Goal: Task Accomplishment & Management: Manage account settings

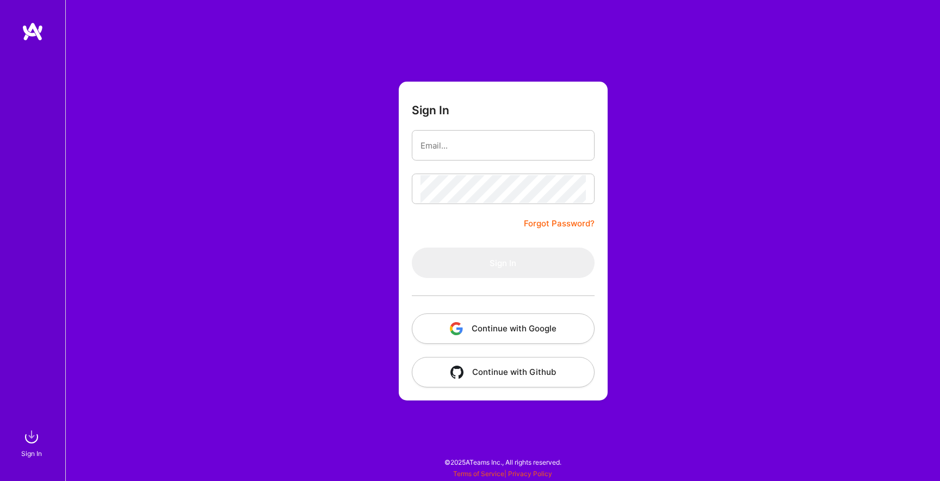
click at [495, 332] on button "Continue with Google" at bounding box center [503, 328] width 183 height 30
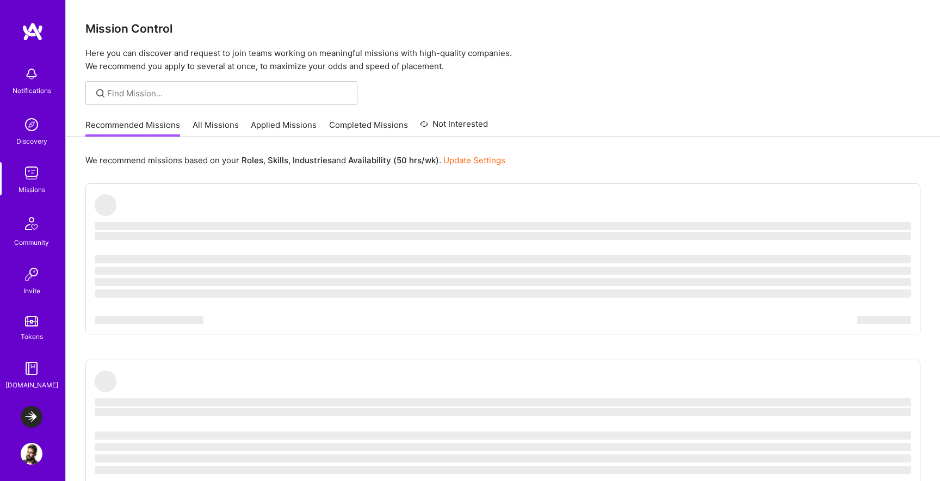
click at [479, 151] on div "We recommend missions based on your Roles , Skills , Industries and Availabilit…" at bounding box center [502, 160] width 835 height 20
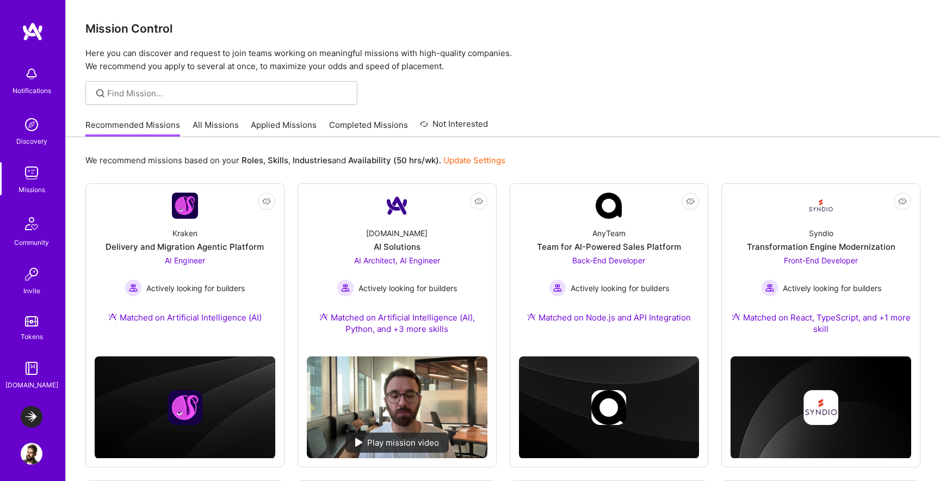
click at [32, 419] on img at bounding box center [32, 417] width 22 height 22
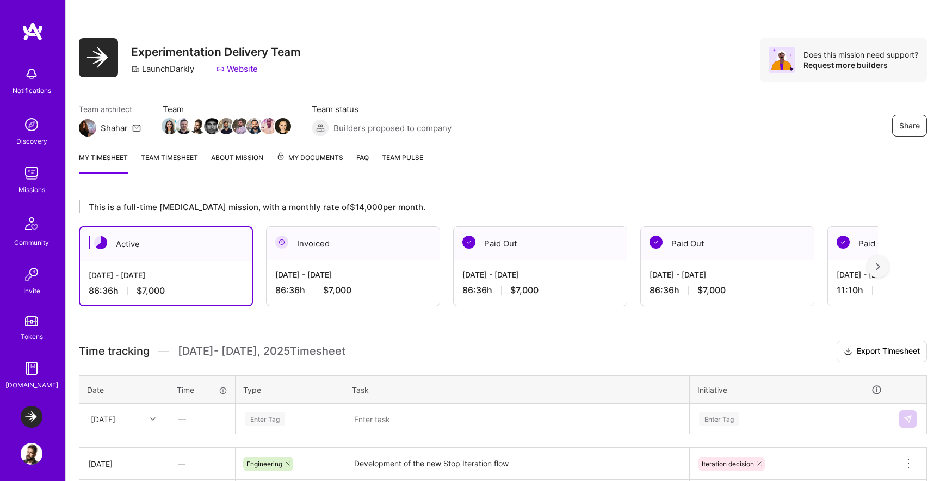
scroll to position [105, 0]
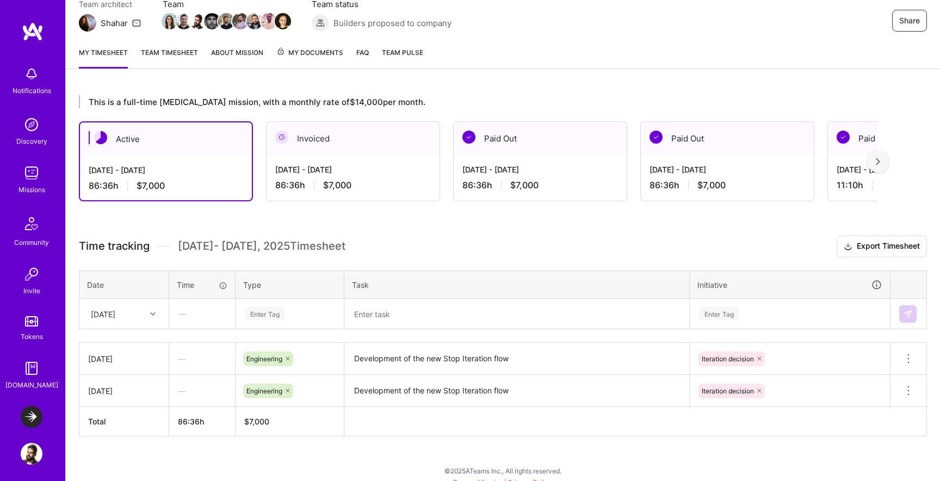
click at [144, 314] on div "[DATE]" at bounding box center [124, 313] width 88 height 29
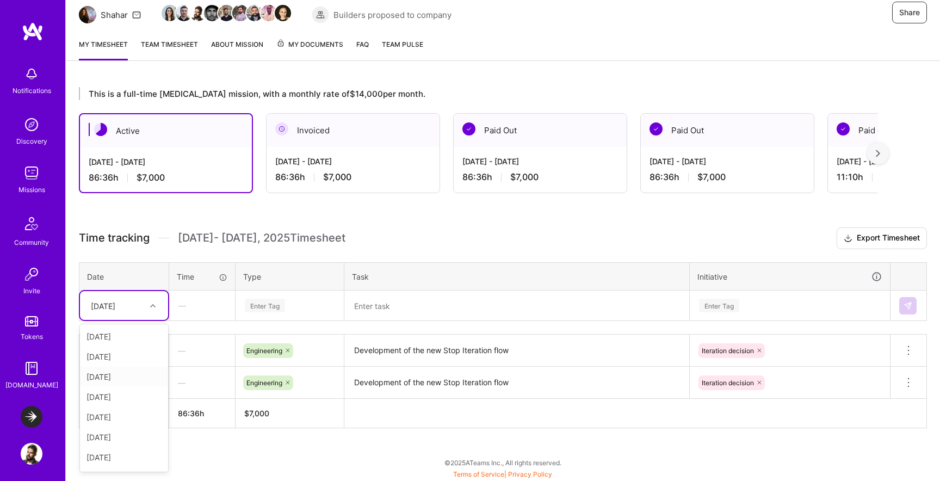
click at [130, 373] on div "[DATE]" at bounding box center [124, 377] width 88 height 20
click at [261, 311] on div "Enter Tag" at bounding box center [265, 305] width 40 height 17
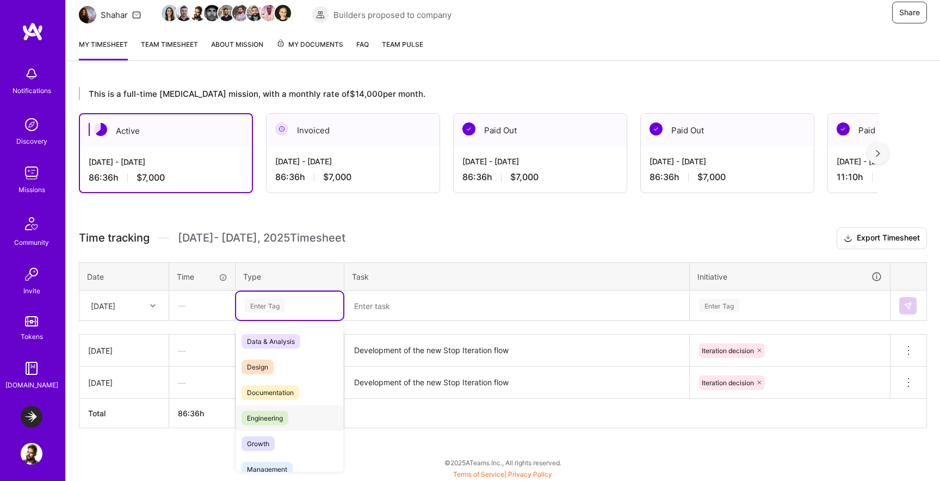
click at [279, 412] on span "Engineering" at bounding box center [265, 418] width 47 height 15
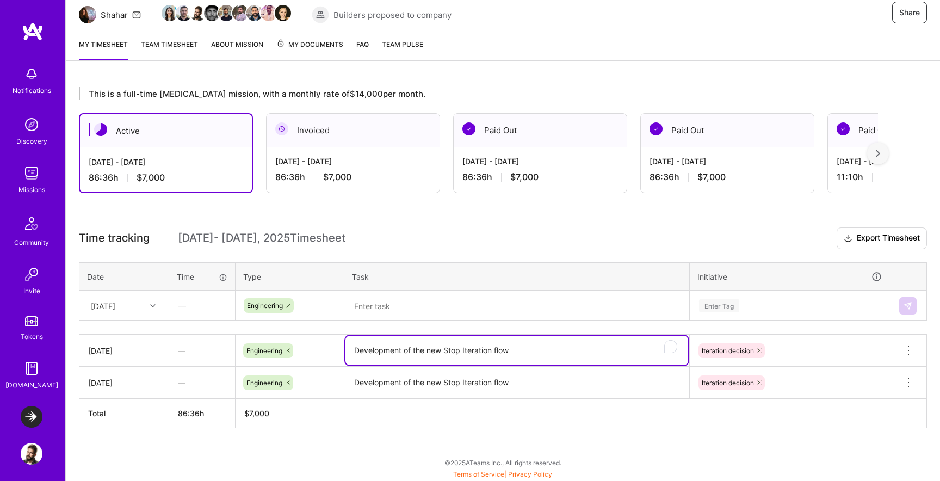
drag, startPoint x: 514, startPoint y: 349, endPoint x: 348, endPoint y: 347, distance: 165.4
click at [348, 347] on textarea "Development of the new Stop Iteration flow" at bounding box center [516, 350] width 343 height 29
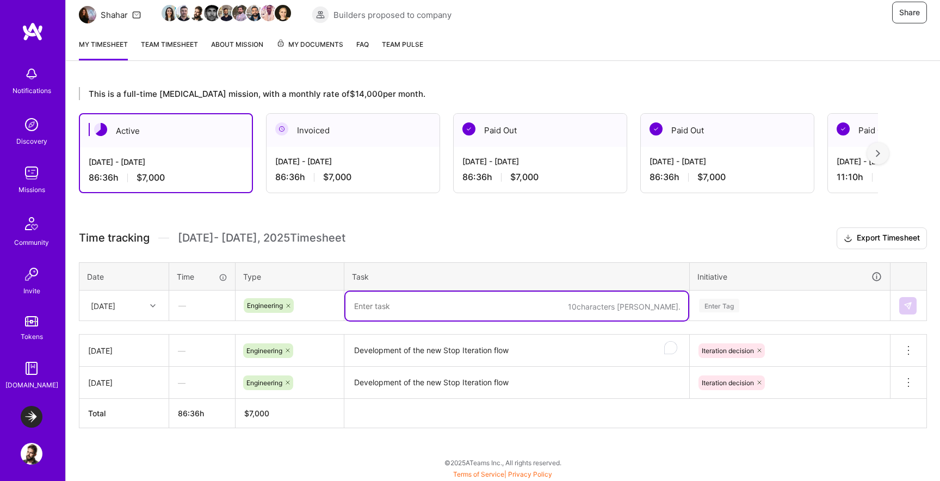
click at [459, 297] on textarea "To enrich screen reader interactions, please activate Accessibility in Grammarl…" at bounding box center [516, 306] width 343 height 29
paste textarea "Development of the new Stop Iteration flow"
type textarea "Development of the new Stop Iteration flow"
click at [712, 295] on div "Enter Tag" at bounding box center [789, 306] width 199 height 28
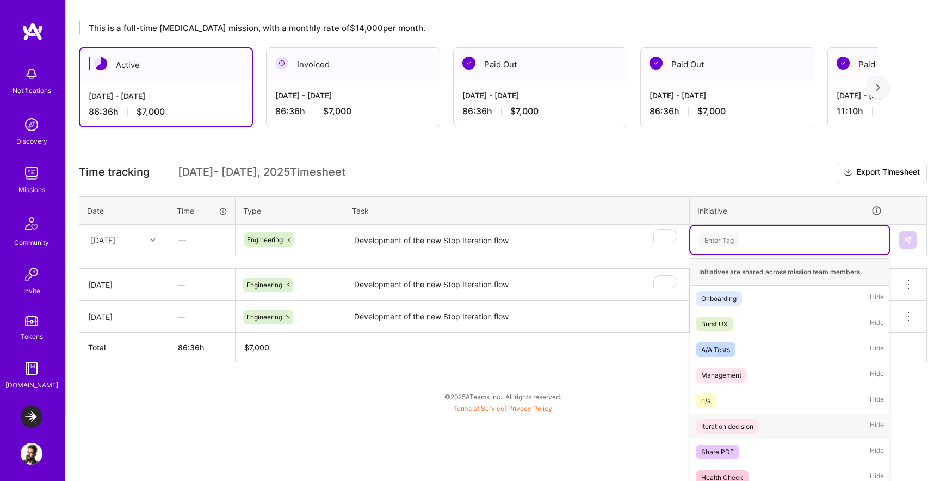
click at [734, 427] on div "Iteration decision" at bounding box center [727, 426] width 52 height 11
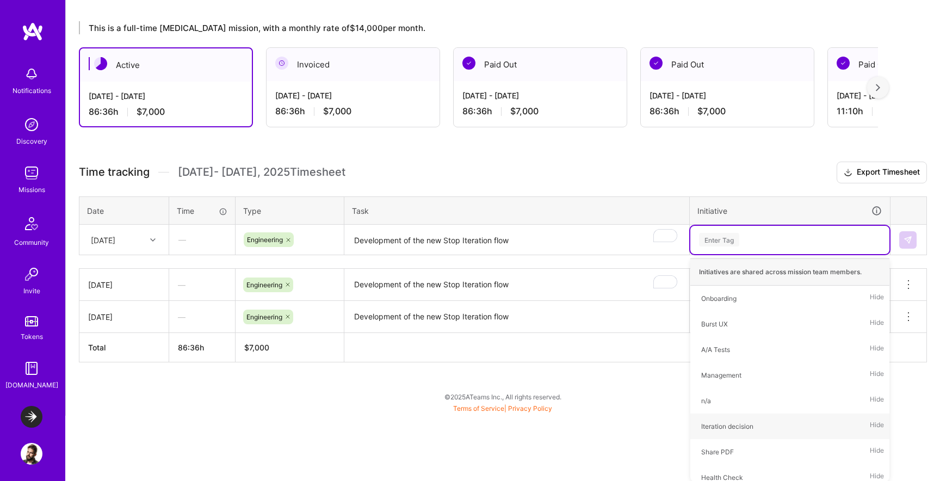
scroll to position [113, 0]
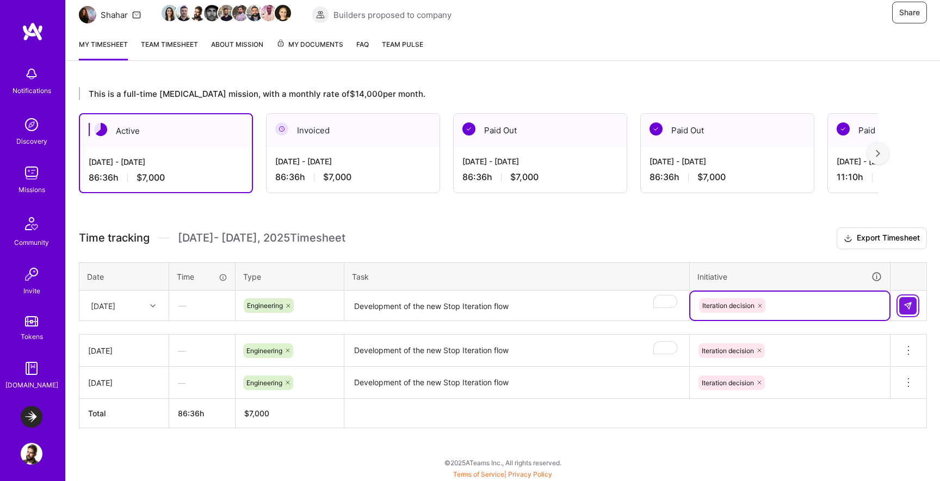
click at [913, 300] on button at bounding box center [907, 305] width 17 height 17
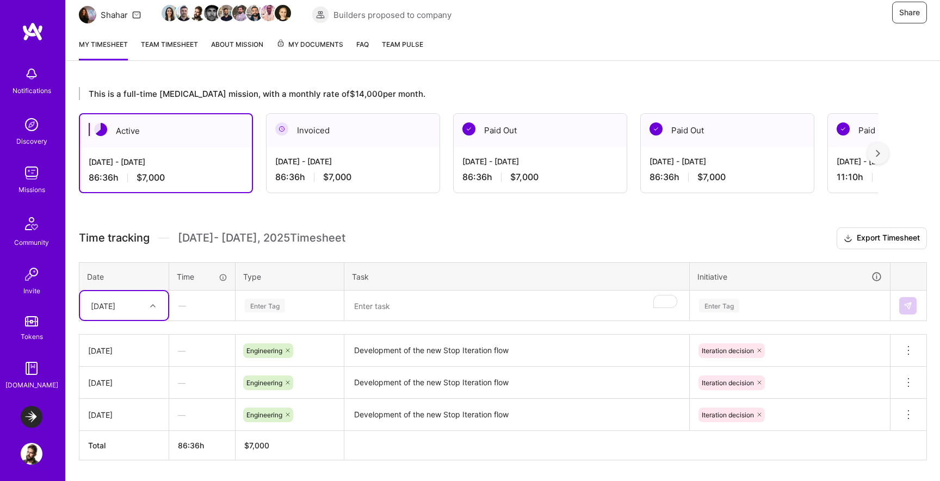
click at [100, 298] on div "[DATE]" at bounding box center [115, 306] width 60 height 18
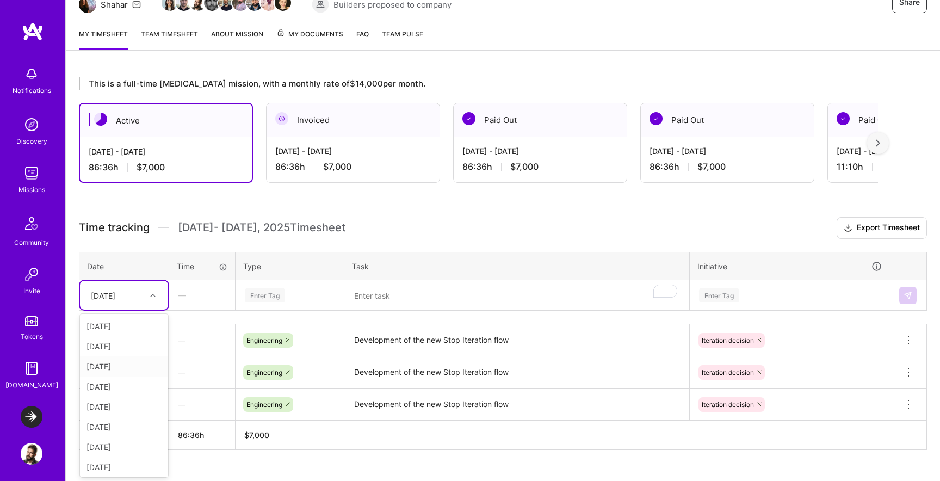
click at [121, 367] on div "[DATE]" at bounding box center [124, 366] width 88 height 20
click at [386, 304] on textarea "To enrich screen reader interactions, please activate Accessibility in Grammarl…" at bounding box center [516, 295] width 343 height 29
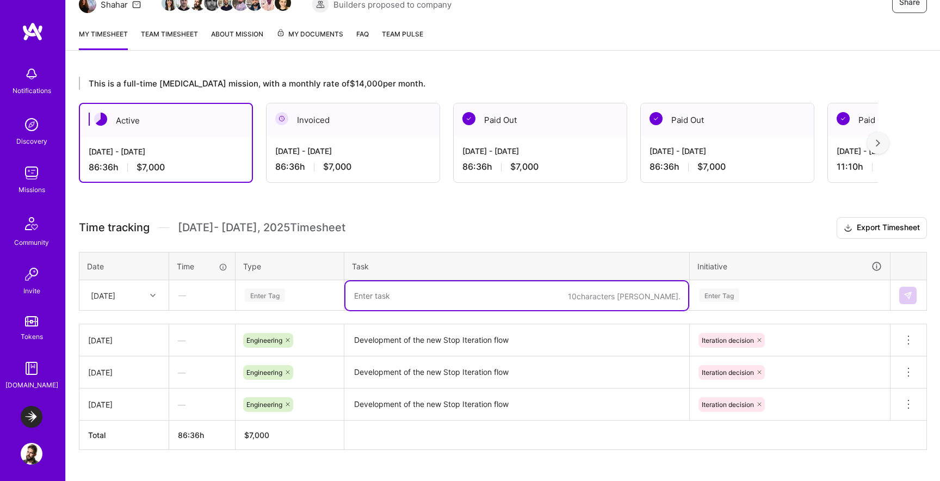
paste textarea "Development of the new Stop Iteration flow"
type textarea "Development of the new Stop Iteration flow"
click at [281, 298] on div "Enter Tag" at bounding box center [265, 295] width 40 height 17
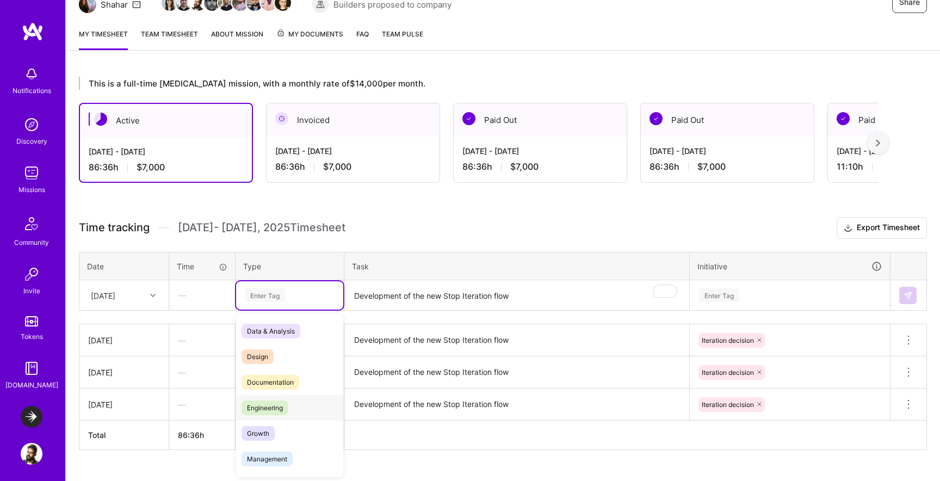
click at [279, 398] on div "Engineering" at bounding box center [289, 408] width 107 height 26
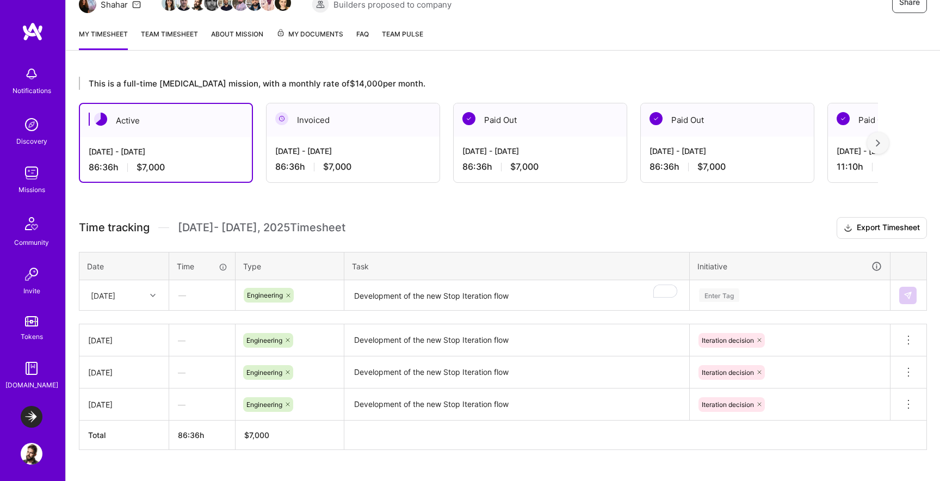
click at [698, 280] on td "Enter Tag" at bounding box center [790, 295] width 201 height 30
click at [713, 292] on div "Enter Tag" at bounding box center [789, 295] width 199 height 28
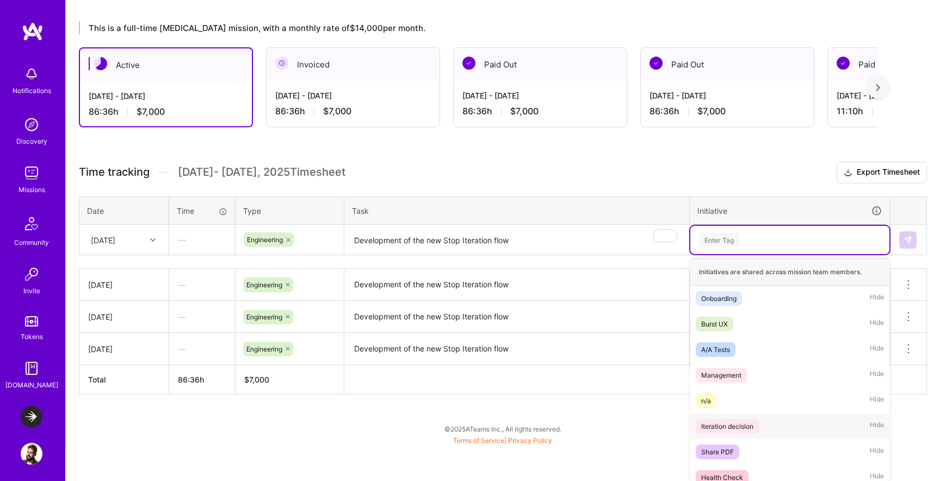
click at [739, 424] on div "Iteration decision" at bounding box center [727, 426] width 52 height 11
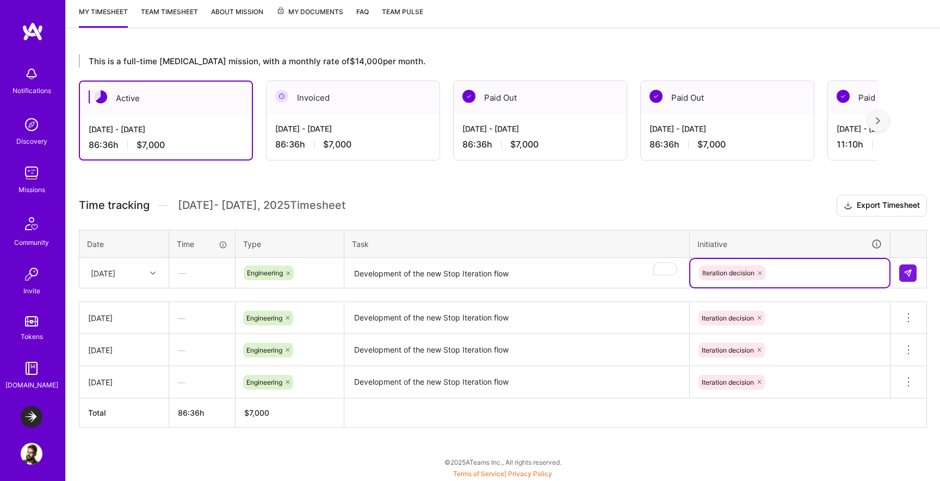
scroll to position [145, 0]
click at [907, 265] on button at bounding box center [907, 273] width 17 height 17
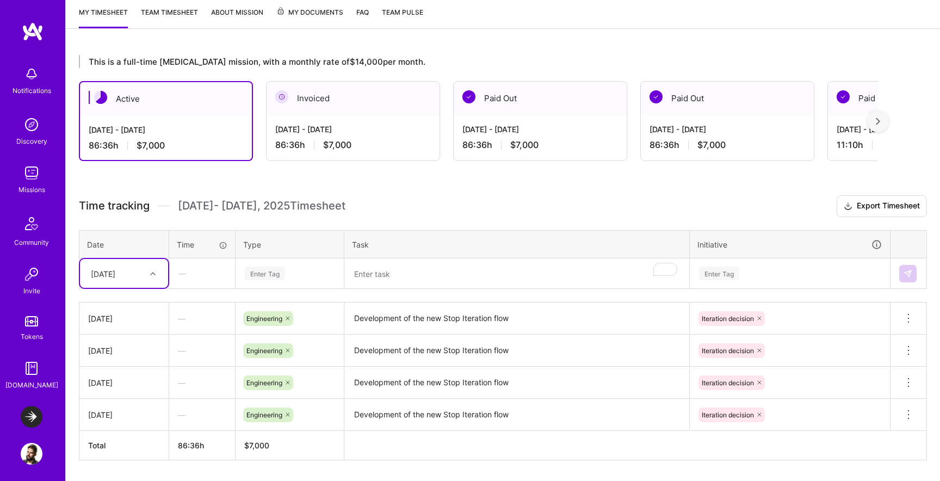
click at [115, 271] on div "[DATE]" at bounding box center [103, 273] width 24 height 11
click at [126, 366] on div "[DATE]" at bounding box center [124, 365] width 88 height 20
click at [301, 274] on div "Enter Tag" at bounding box center [290, 274] width 92 height 14
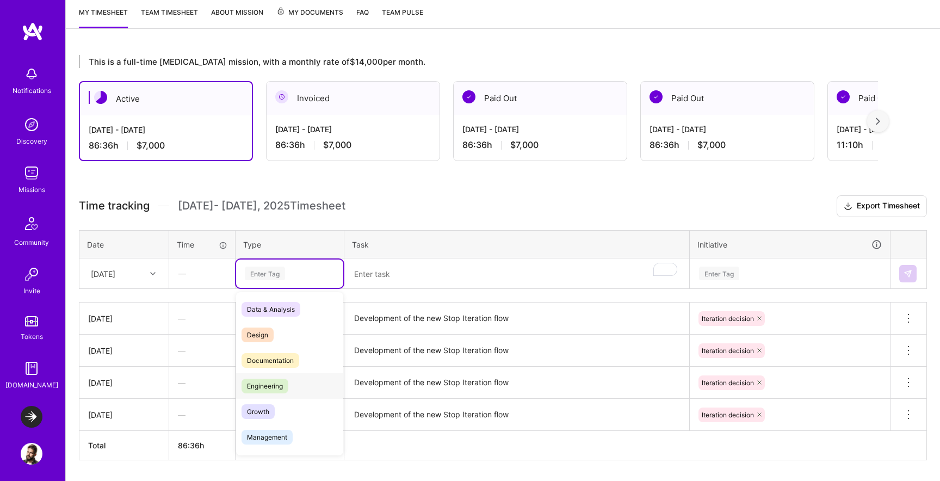
click at [292, 386] on div "Engineering" at bounding box center [289, 386] width 107 height 26
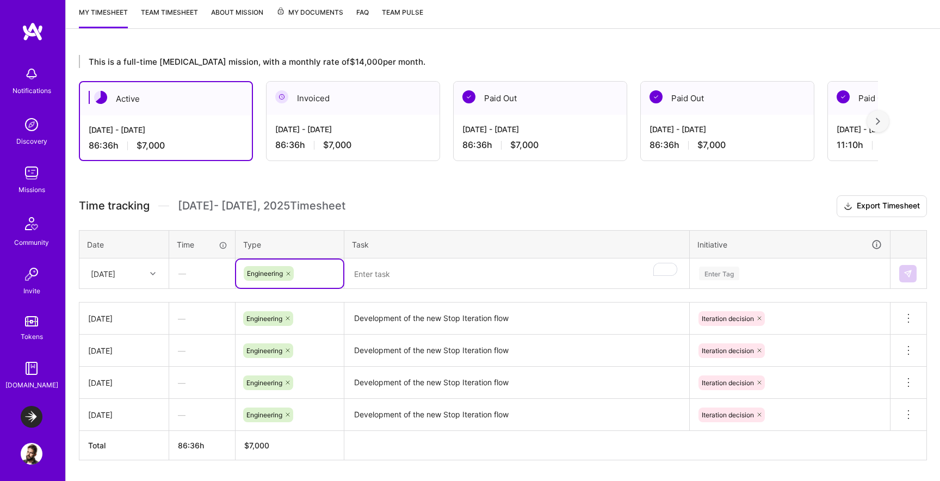
click at [417, 278] on textarea "To enrich screen reader interactions, please activate Accessibility in Grammarl…" at bounding box center [516, 274] width 343 height 29
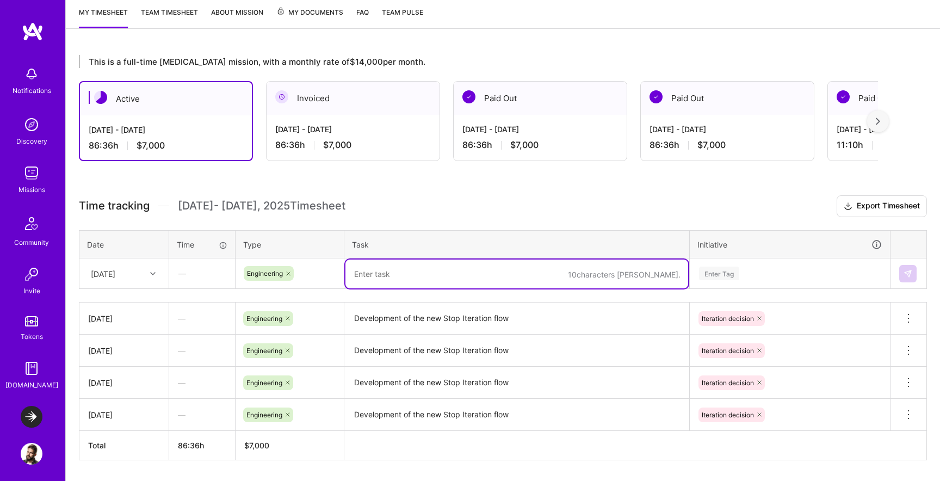
paste textarea "Development of the new Stop Iteration flow"
type textarea "Development of the new Stop Iteration flow"
click at [720, 265] on div "Enter Tag" at bounding box center [789, 274] width 199 height 28
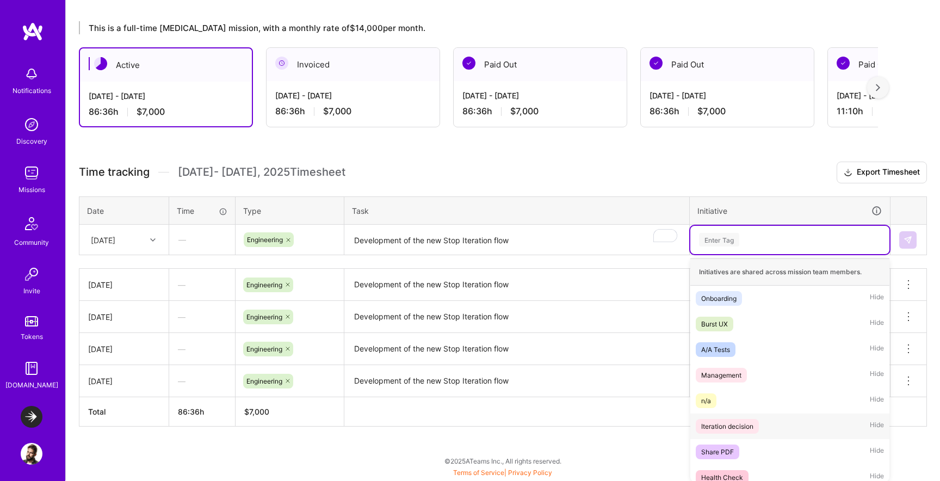
click at [727, 427] on div "Iteration decision" at bounding box center [727, 426] width 52 height 11
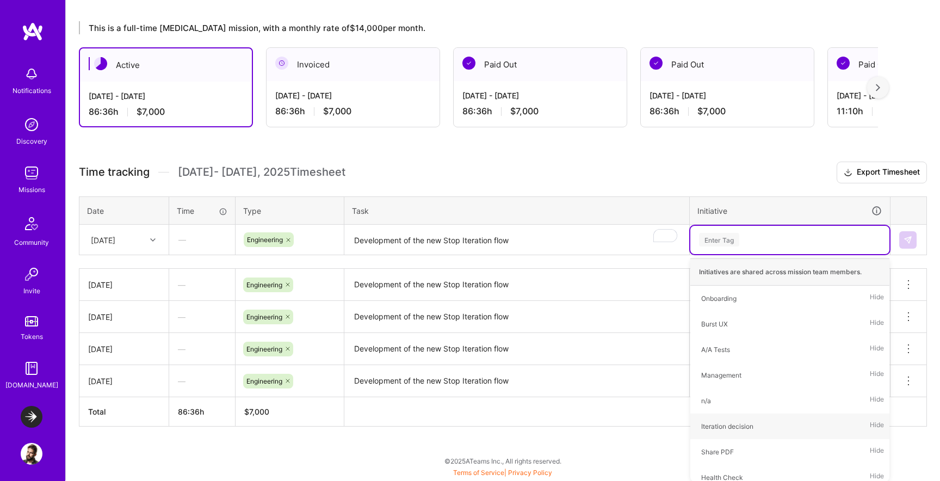
scroll to position [177, 0]
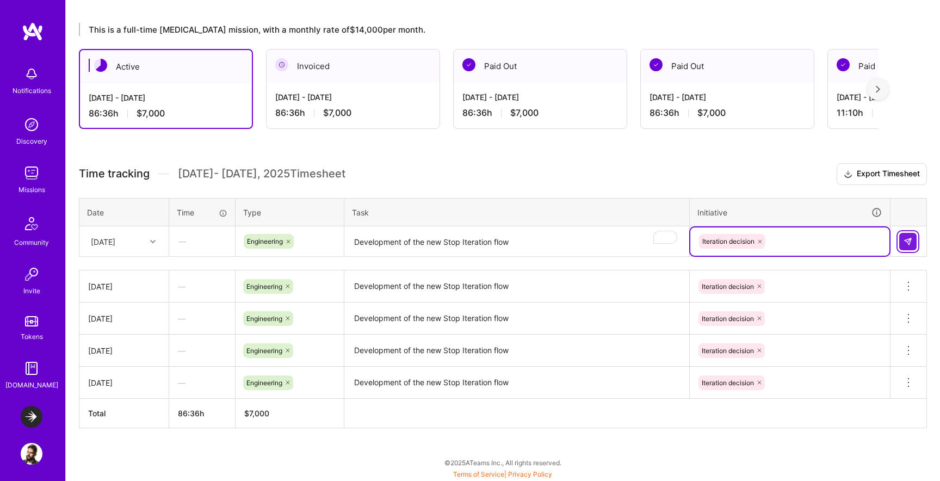
click at [915, 244] on button at bounding box center [907, 241] width 17 height 17
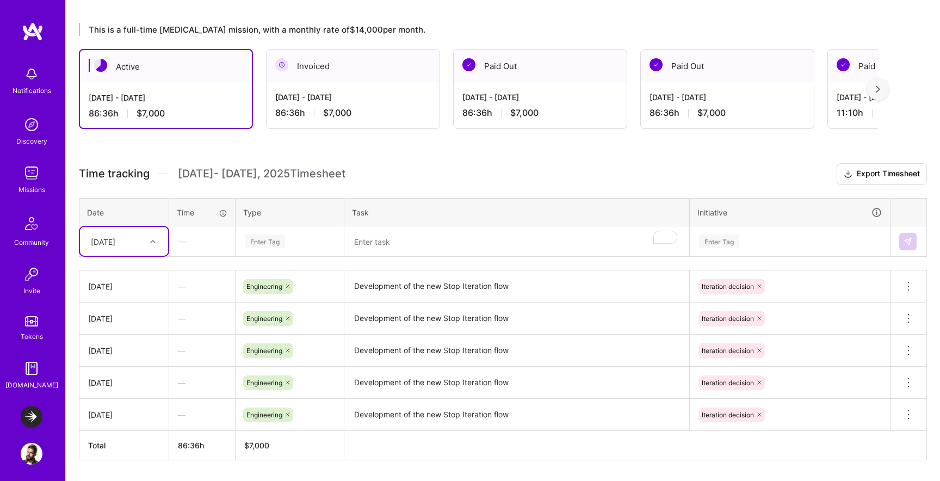
click at [116, 249] on div "[DATE]" at bounding box center [115, 241] width 60 height 18
click at [121, 391] on div "[DATE]" at bounding box center [124, 393] width 88 height 20
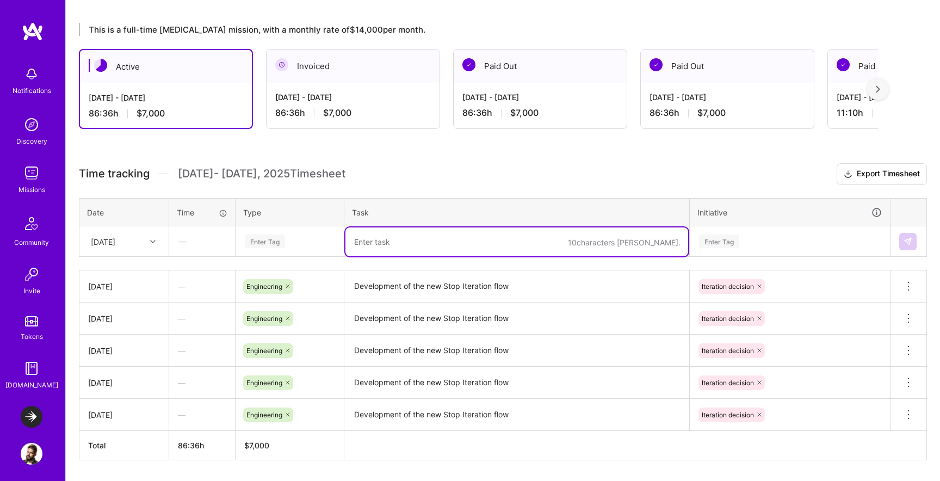
click at [433, 231] on textarea "To enrich screen reader interactions, please activate Accessibility in Grammarl…" at bounding box center [516, 241] width 343 height 29
paste textarea "Development of the new Stop Iteration flow"
type textarea "Development of the new Stop Iteration flow"
click at [284, 242] on div "Enter Tag" at bounding box center [265, 241] width 40 height 17
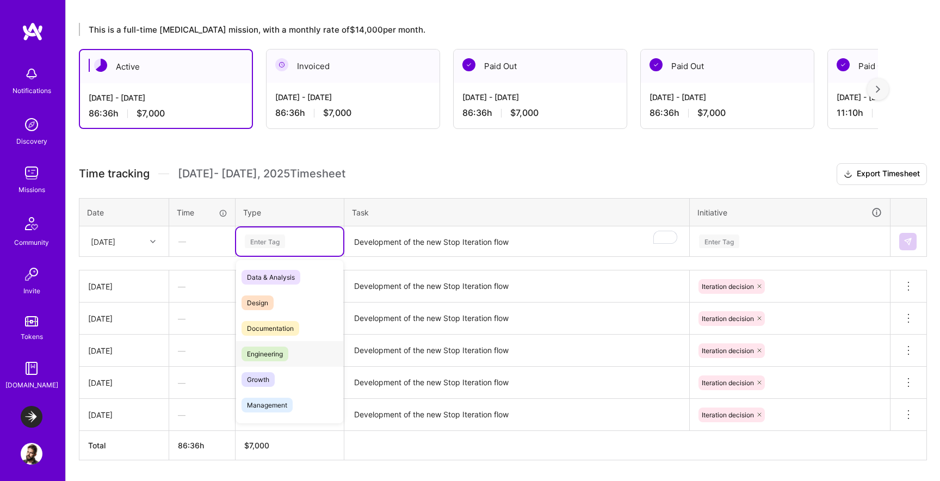
click at [298, 349] on div "Engineering" at bounding box center [289, 354] width 107 height 26
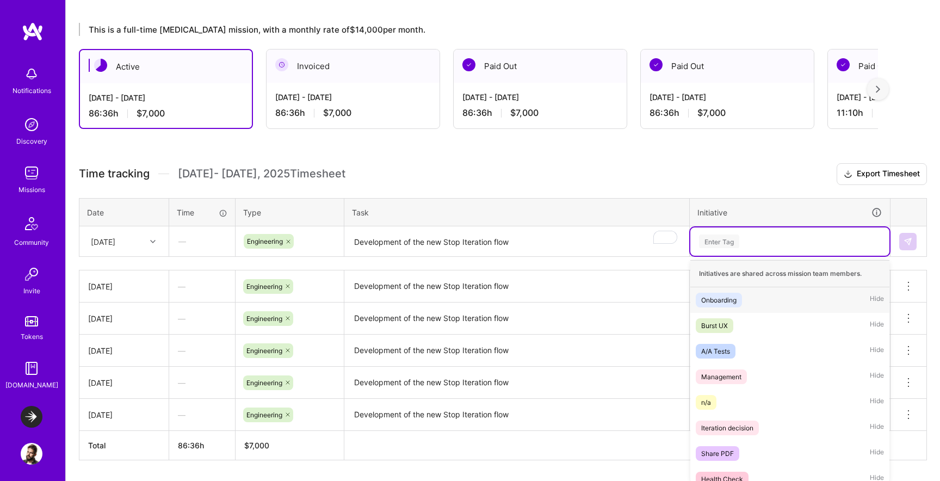
click at [770, 242] on div "Enter Tag" at bounding box center [789, 241] width 199 height 28
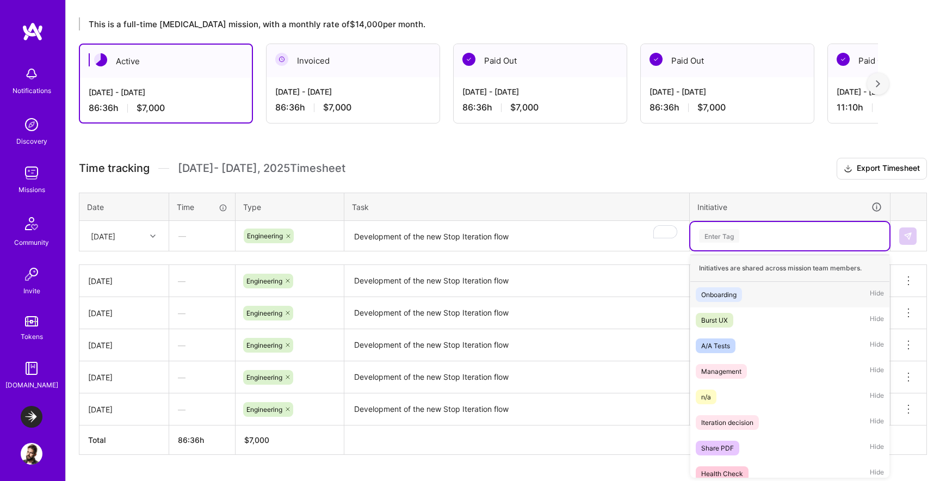
scroll to position [183, 0]
click at [746, 419] on div "Iteration decision" at bounding box center [727, 421] width 52 height 11
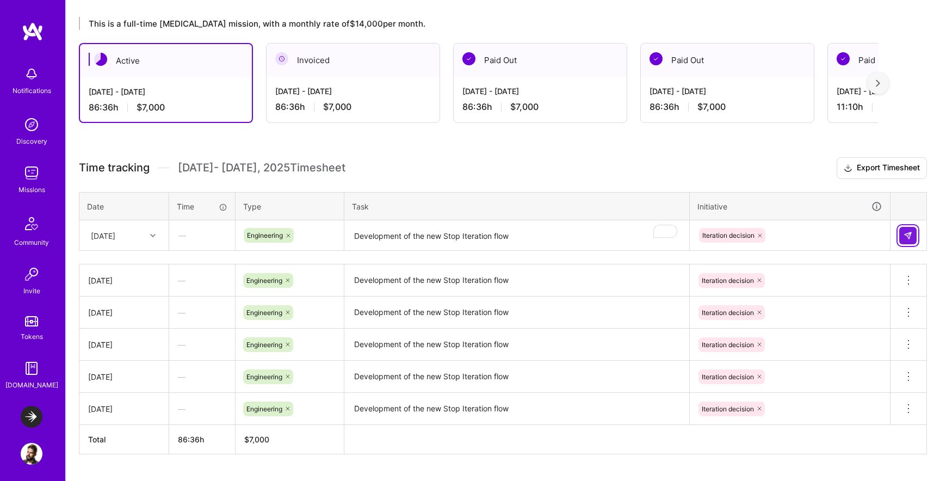
click at [907, 237] on img at bounding box center [908, 235] width 9 height 9
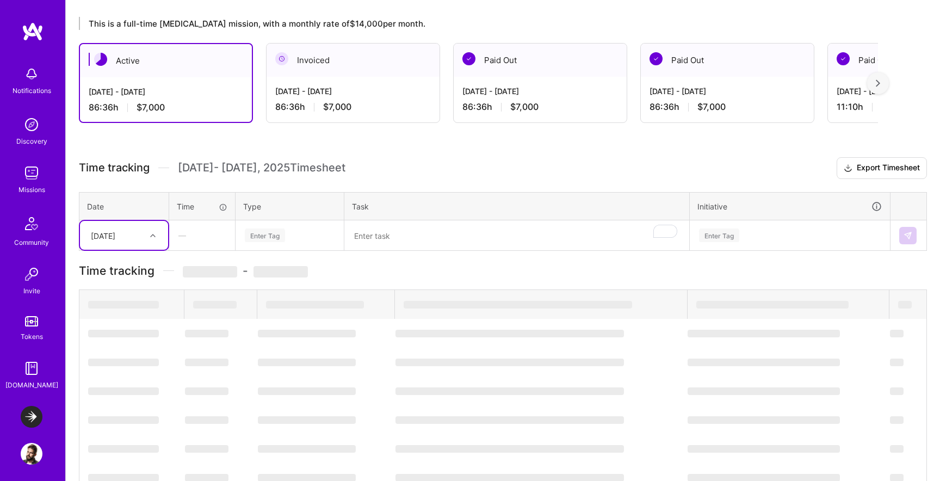
click at [129, 226] on div "[DATE]" at bounding box center [115, 235] width 60 height 18
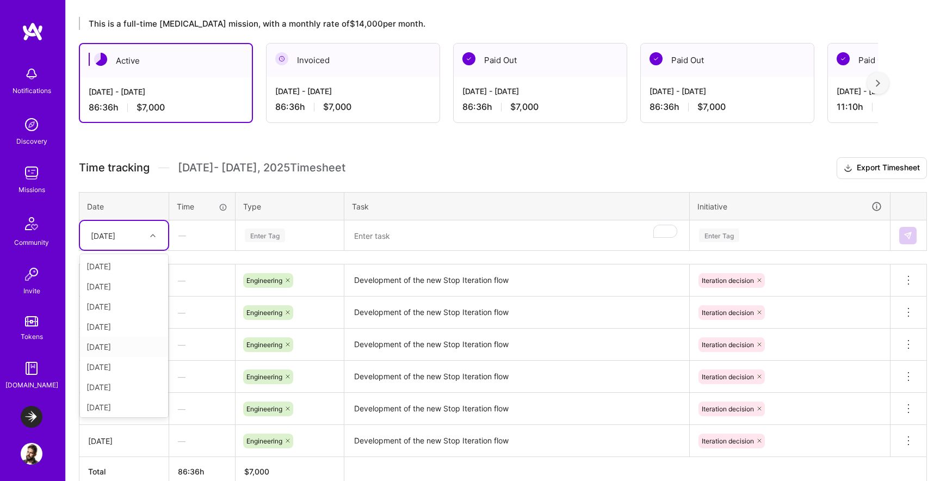
scroll to position [22, 0]
click at [119, 380] on div "[DATE]" at bounding box center [124, 385] width 88 height 20
click at [265, 233] on div "Enter Tag" at bounding box center [265, 235] width 40 height 17
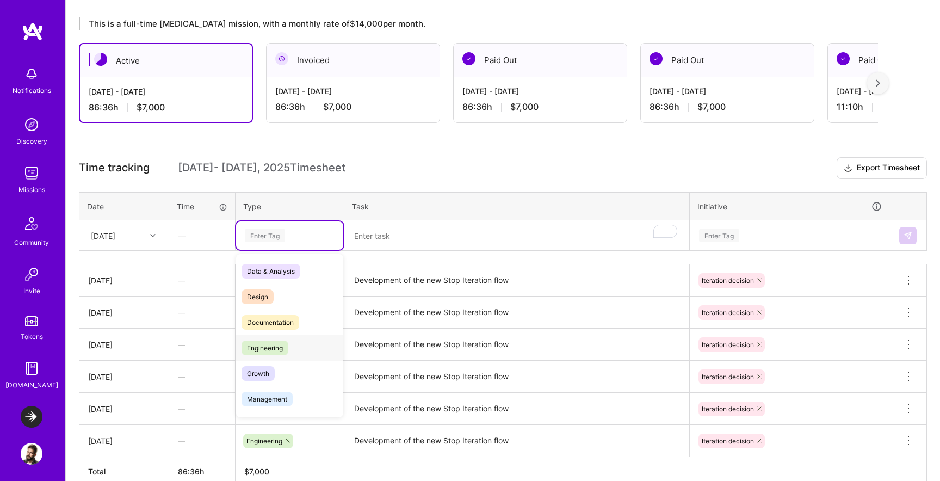
click at [281, 350] on span "Engineering" at bounding box center [265, 348] width 47 height 15
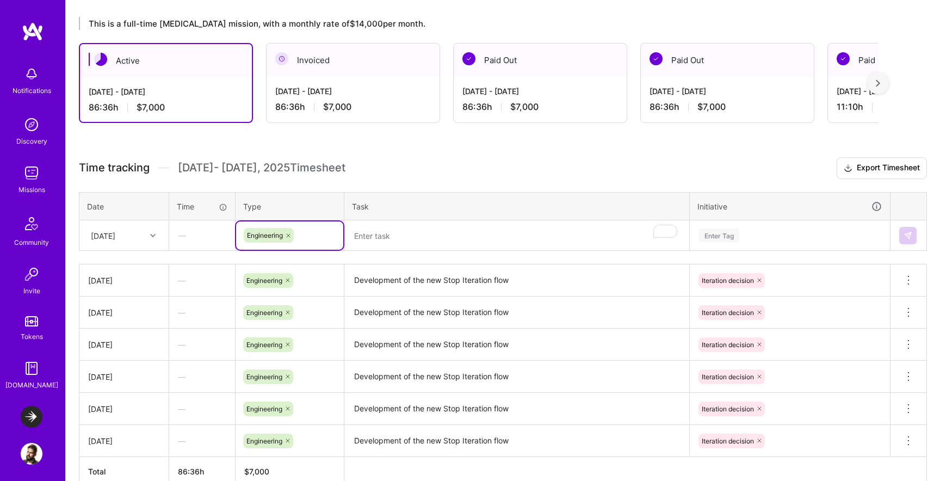
click at [436, 225] on textarea "To enrich screen reader interactions, please activate Accessibility in Grammarl…" at bounding box center [516, 235] width 343 height 29
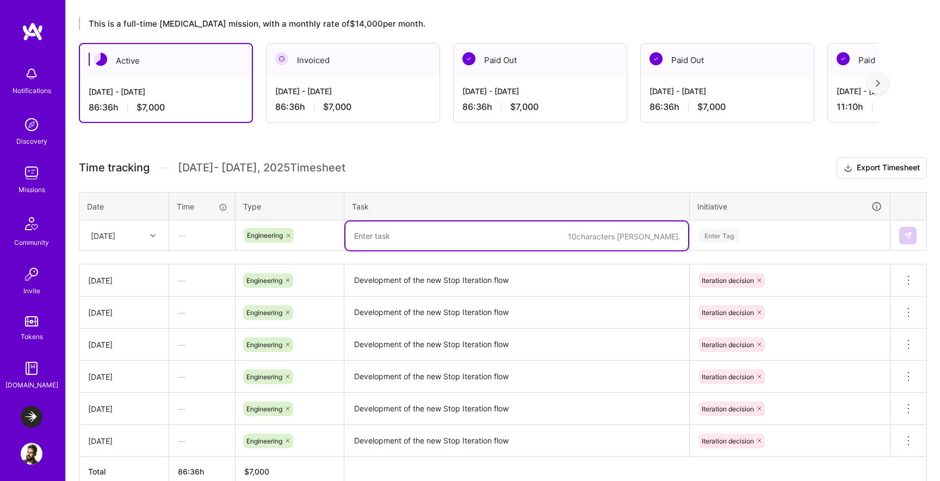
paste textarea "Development of the new Stop Iteration flow"
type textarea "Development of the new Stop Iteration flow"
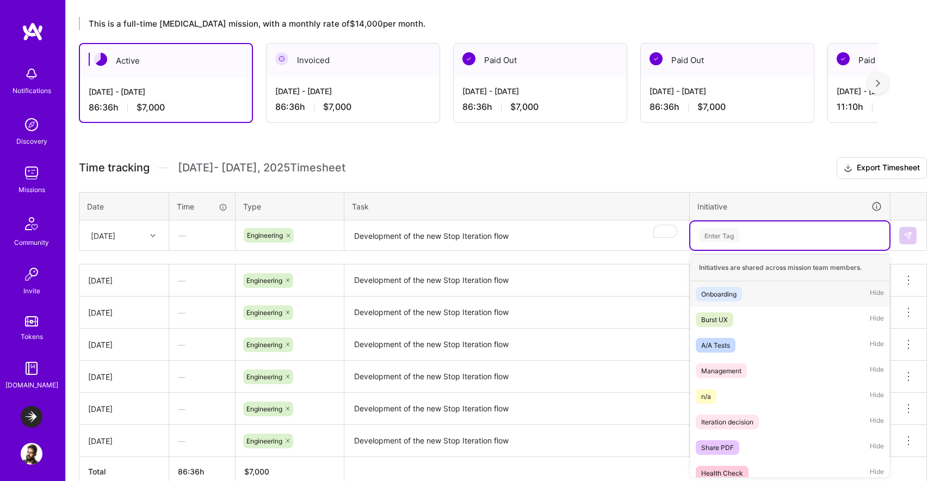
click at [730, 238] on div "Enter Tag" at bounding box center [719, 235] width 40 height 17
click at [738, 422] on div "Iteration decision" at bounding box center [727, 421] width 52 height 11
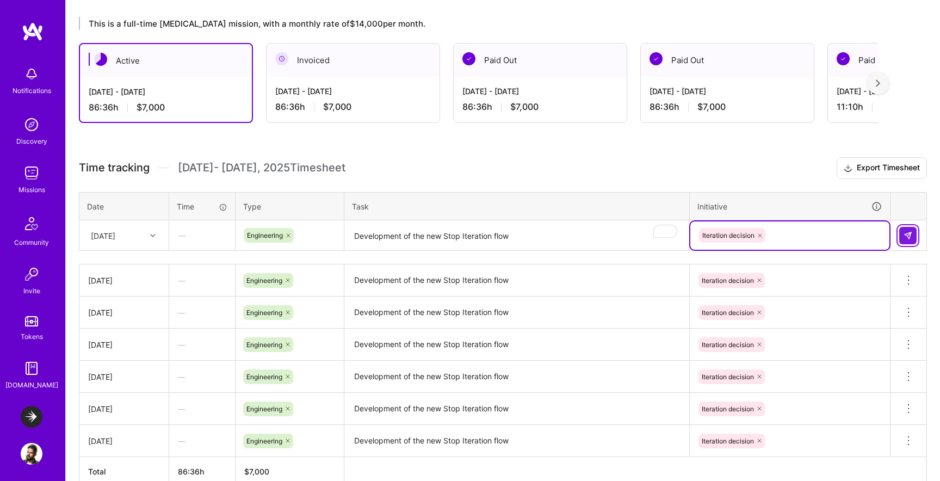
click at [913, 232] on button at bounding box center [907, 235] width 17 height 17
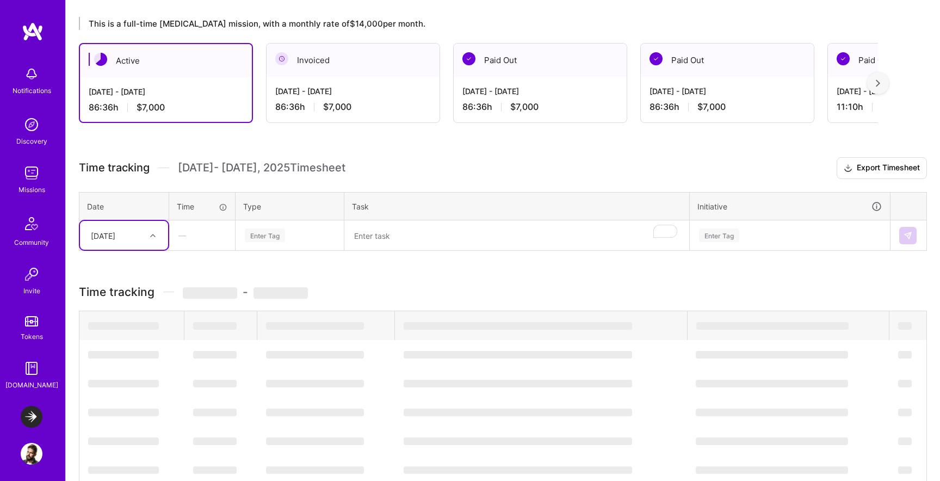
click at [140, 233] on div "[DATE]" at bounding box center [115, 235] width 60 height 18
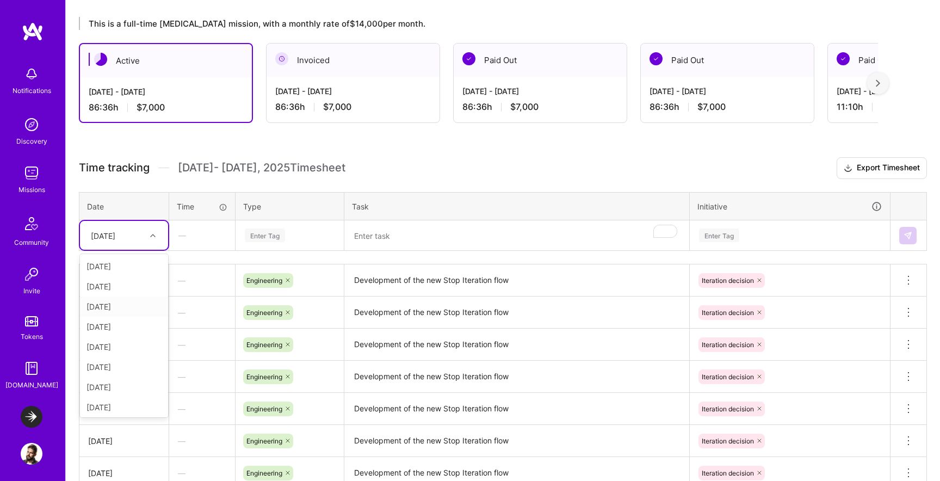
click at [133, 306] on div "[DATE]" at bounding box center [124, 307] width 88 height 20
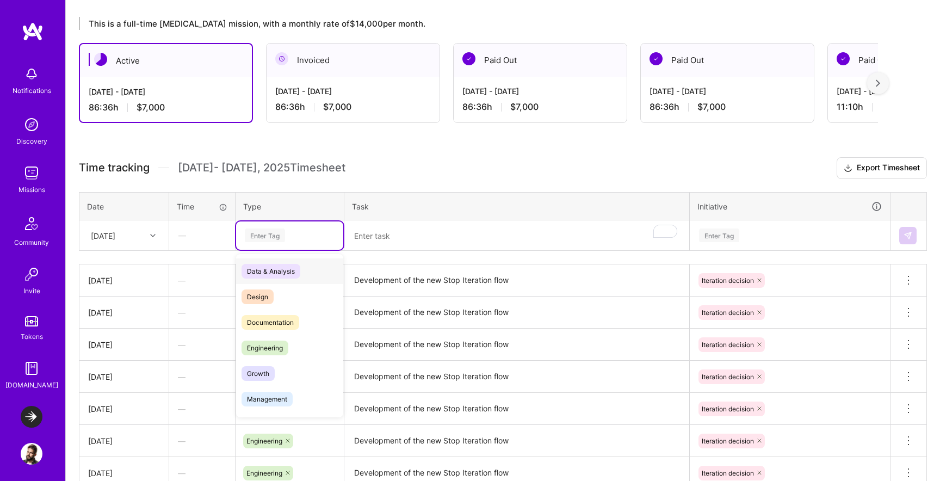
click at [291, 237] on div "Enter Tag" at bounding box center [290, 236] width 92 height 14
click at [282, 350] on span "Engineering" at bounding box center [265, 348] width 47 height 15
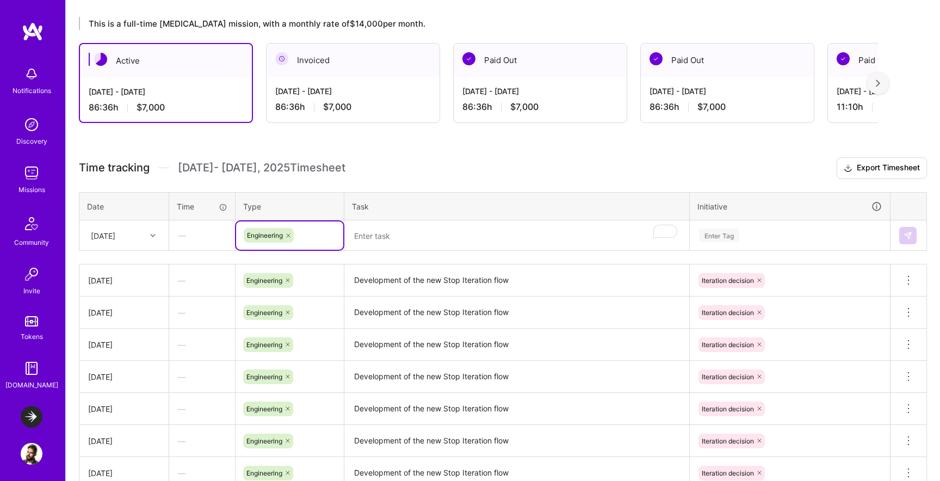
click at [407, 239] on textarea "To enrich screen reader interactions, please activate Accessibility in Grammarl…" at bounding box center [516, 235] width 343 height 29
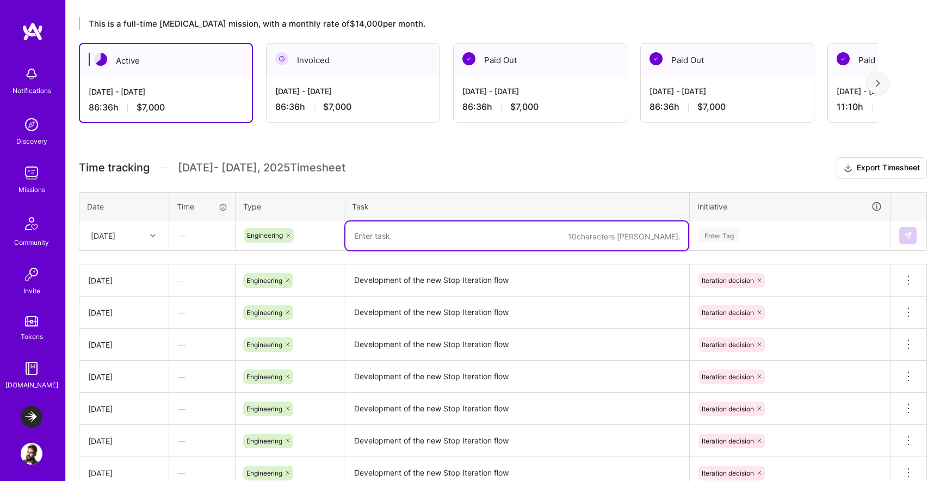
paste textarea "Development of the new Stop Iteration flow"
type textarea "Development of the new Stop Iteration flow"
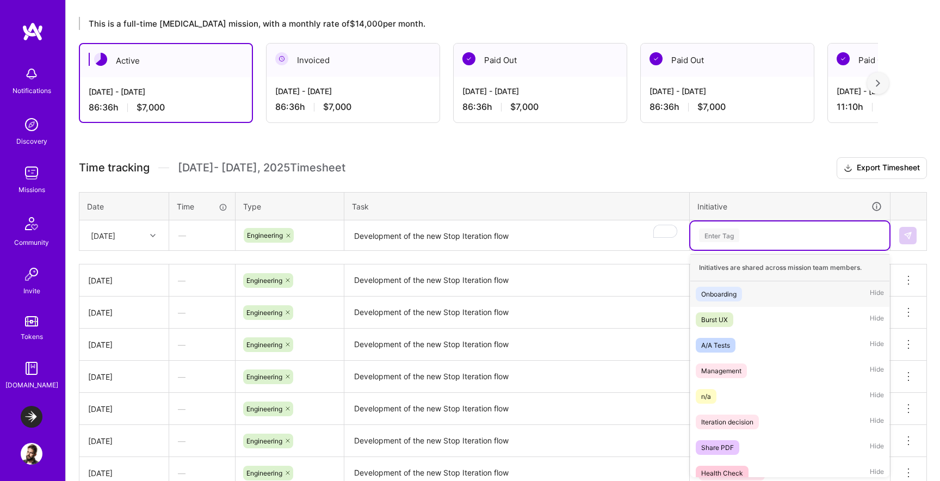
click at [730, 236] on div "Enter Tag" at bounding box center [719, 235] width 40 height 17
click at [742, 417] on div "Iteration decision" at bounding box center [727, 421] width 52 height 11
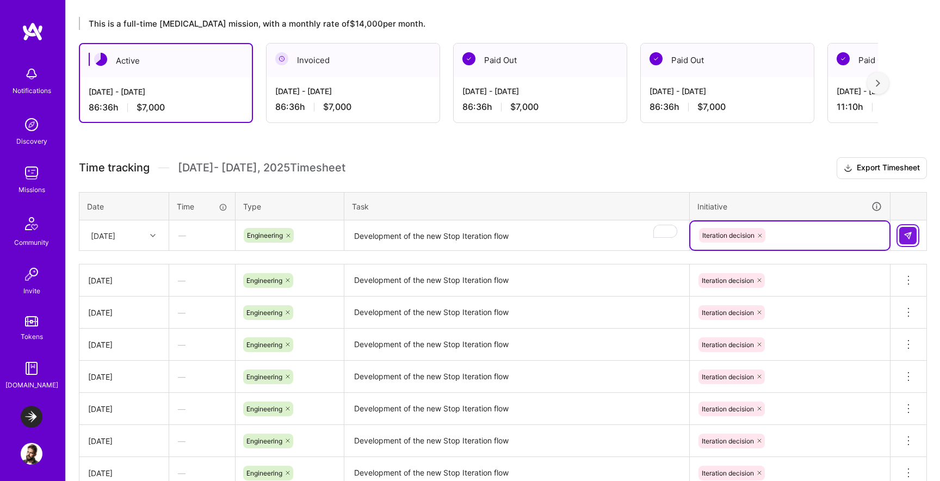
click at [909, 236] on img at bounding box center [908, 235] width 9 height 9
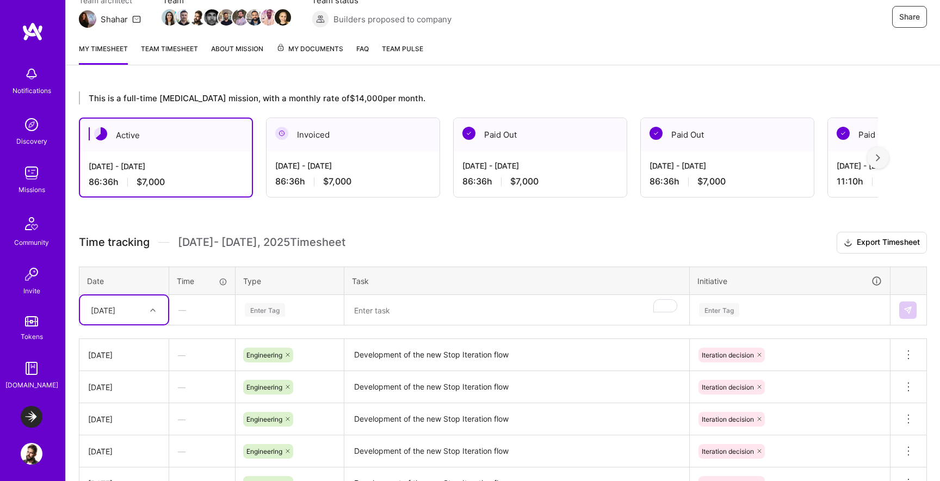
scroll to position [0, 0]
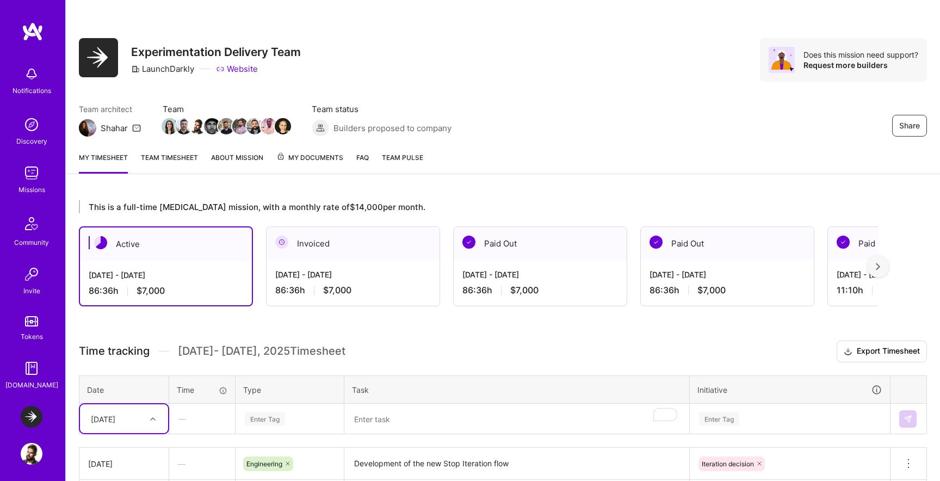
click at [177, 156] on link "Team timesheet" at bounding box center [169, 163] width 57 height 22
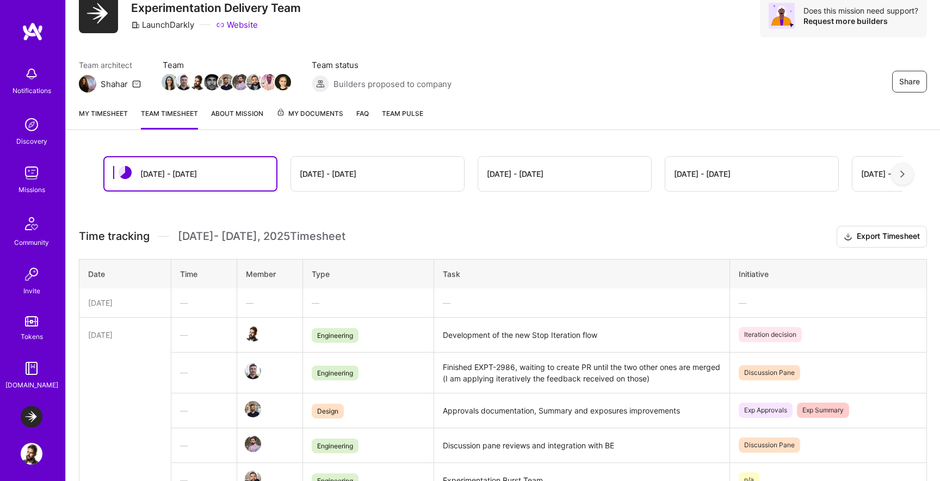
scroll to position [5, 0]
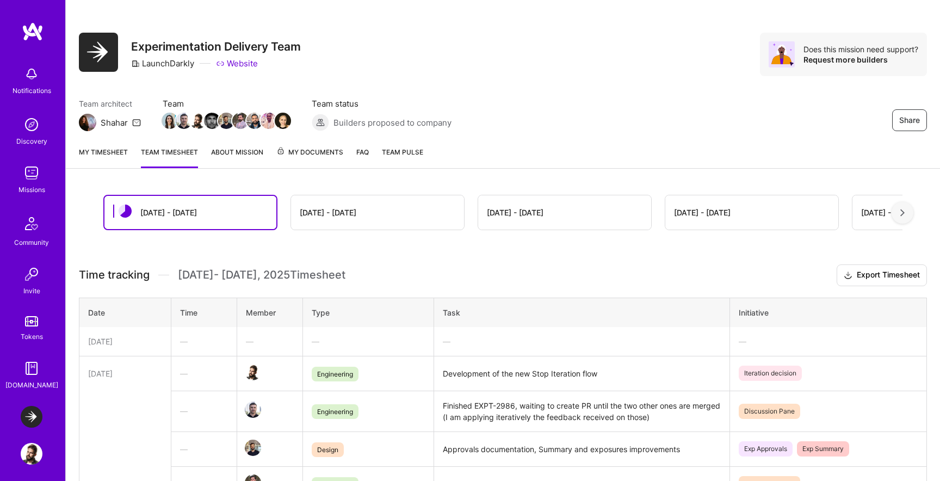
click at [119, 164] on link "My timesheet" at bounding box center [103, 157] width 49 height 22
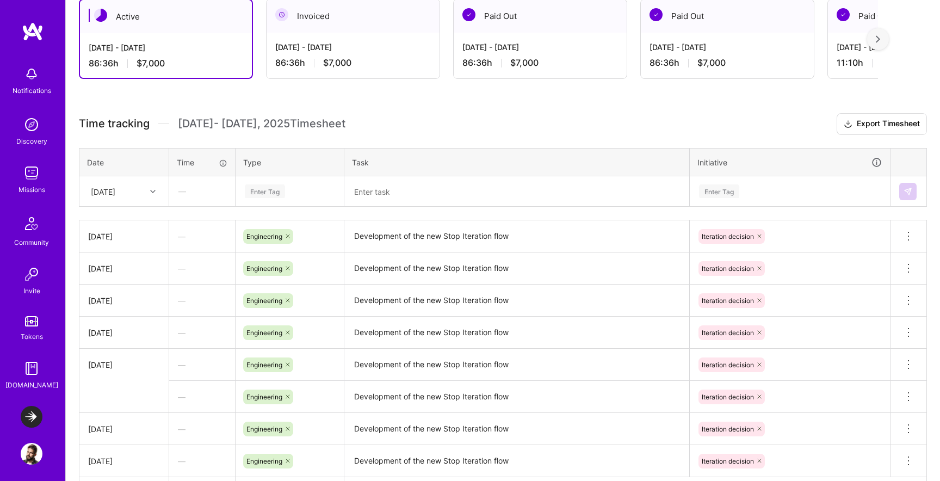
scroll to position [306, 0]
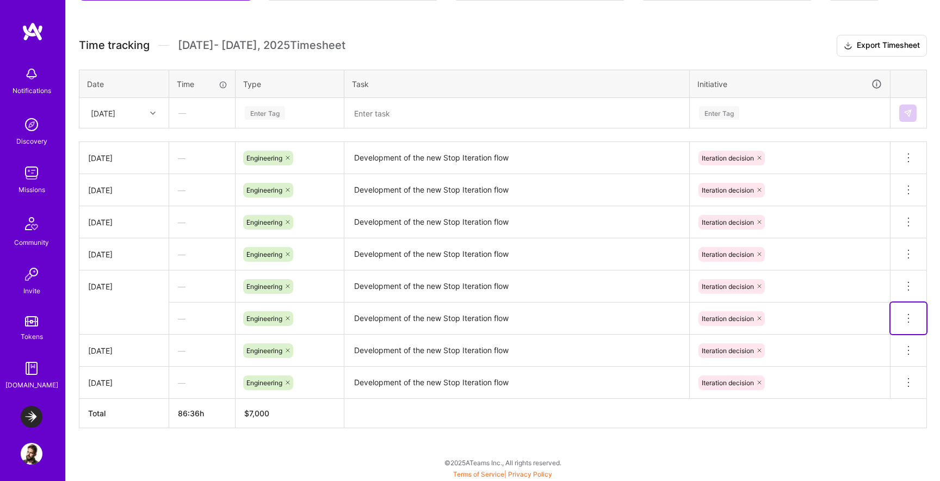
click at [912, 319] on icon at bounding box center [908, 318] width 13 height 13
click at [891, 335] on button "Delete row" at bounding box center [882, 337] width 57 height 27
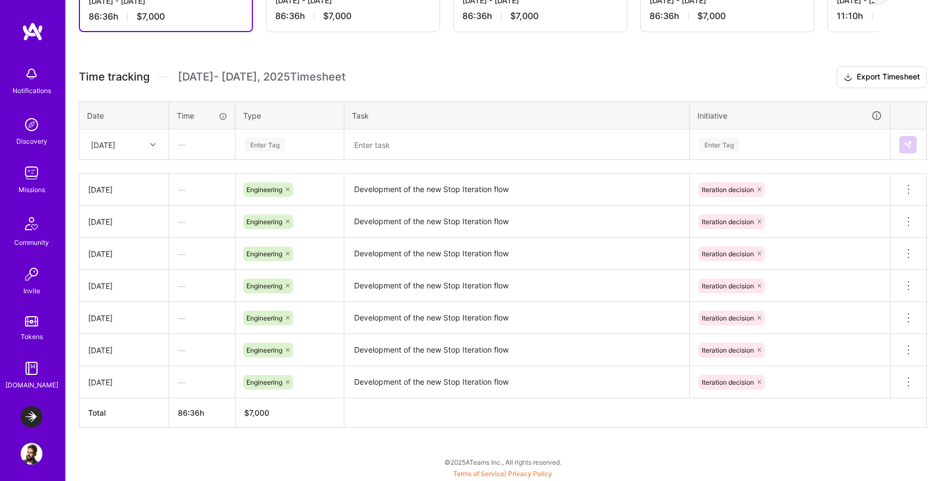
scroll to position [274, 0]
click at [278, 156] on div "Enter Tag" at bounding box center [289, 145] width 107 height 28
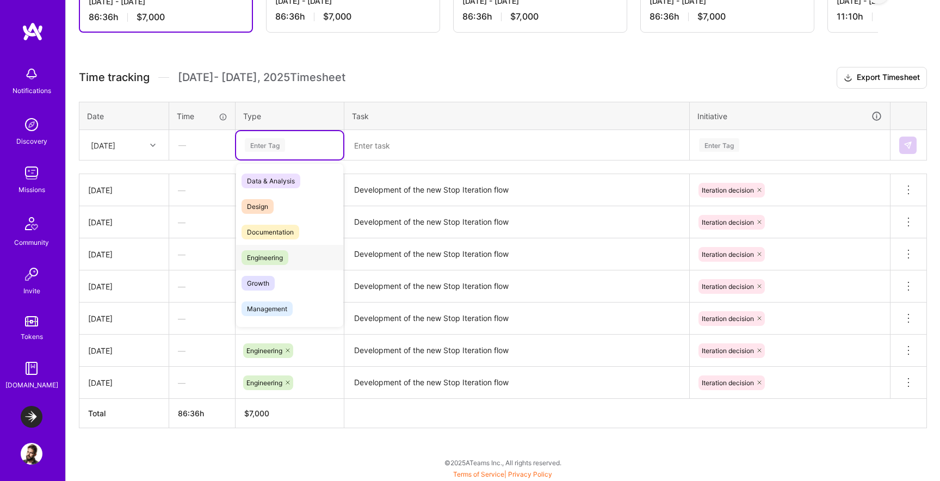
click at [282, 245] on div "Engineering" at bounding box center [289, 258] width 107 height 26
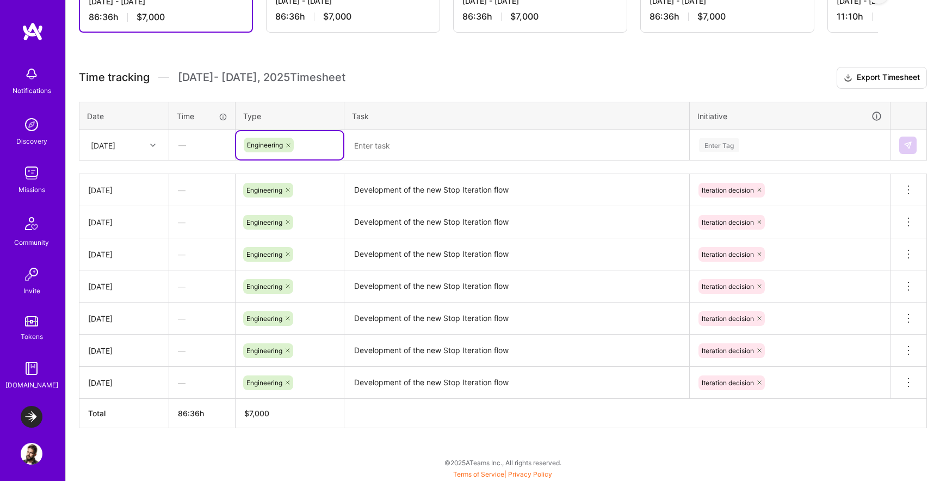
click at [396, 150] on textarea at bounding box center [516, 145] width 343 height 28
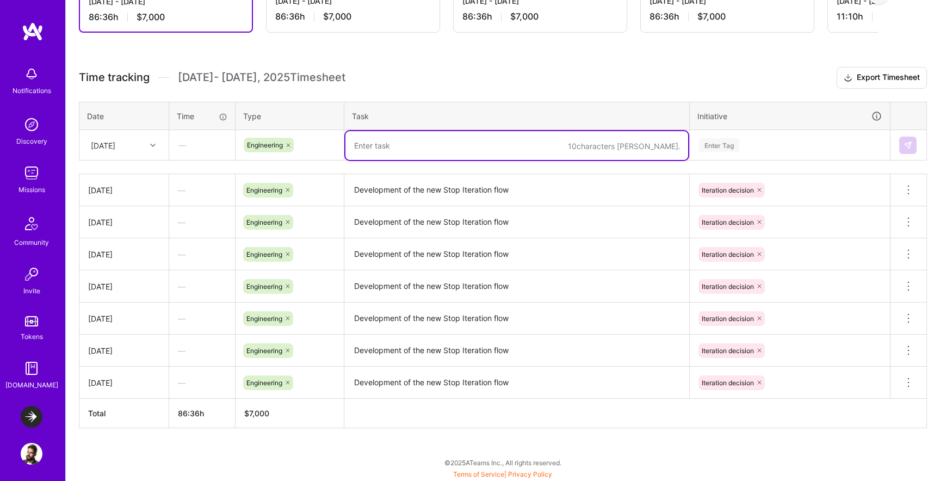
paste textarea "Development of the new Stop Iteration flow"
type textarea "Development of the new Stop Iteration flow"
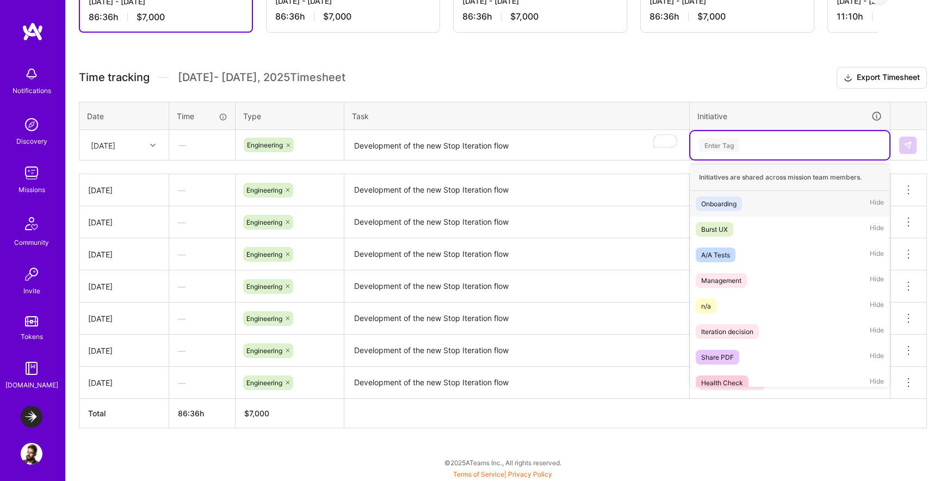
click at [703, 151] on div "Enter Tag" at bounding box center [789, 145] width 199 height 28
click at [730, 334] on div "Iteration decision" at bounding box center [727, 331] width 52 height 11
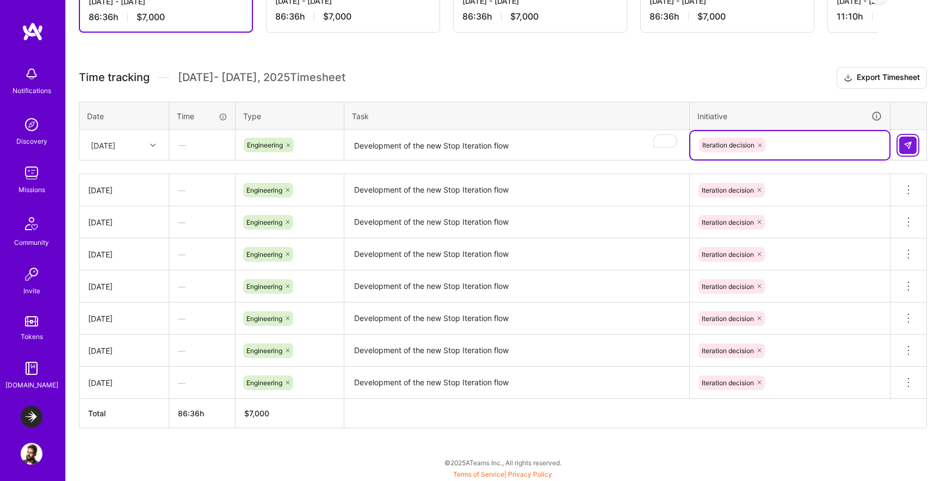
click at [916, 139] on button at bounding box center [907, 145] width 17 height 17
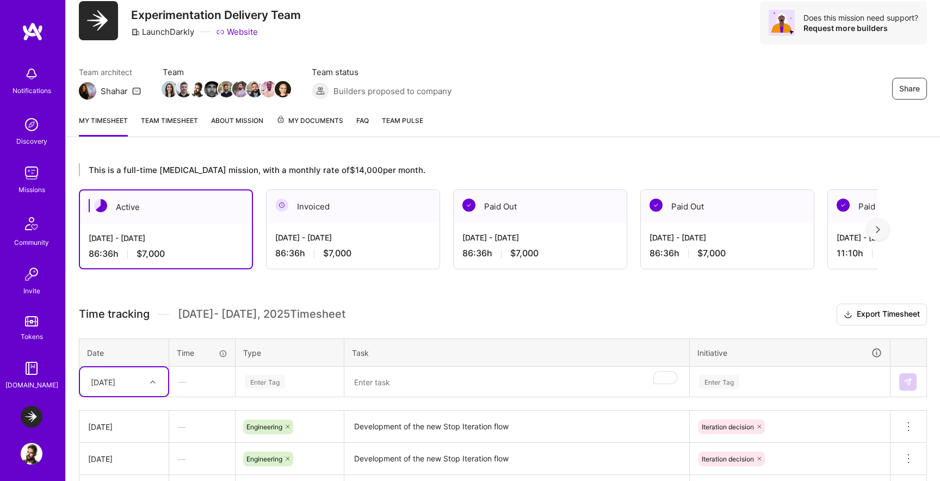
scroll to position [0, 0]
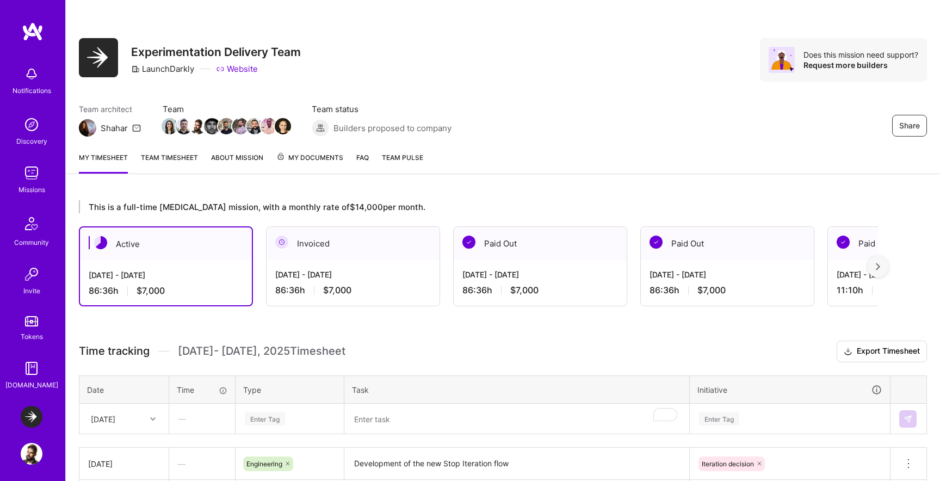
click at [155, 156] on link "Team timesheet" at bounding box center [169, 163] width 57 height 22
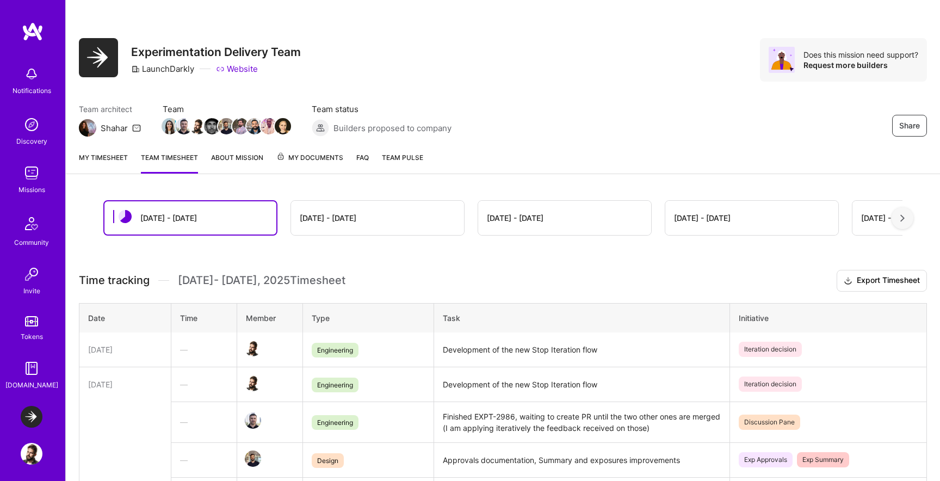
click at [220, 154] on link "About Mission" at bounding box center [237, 163] width 52 height 22
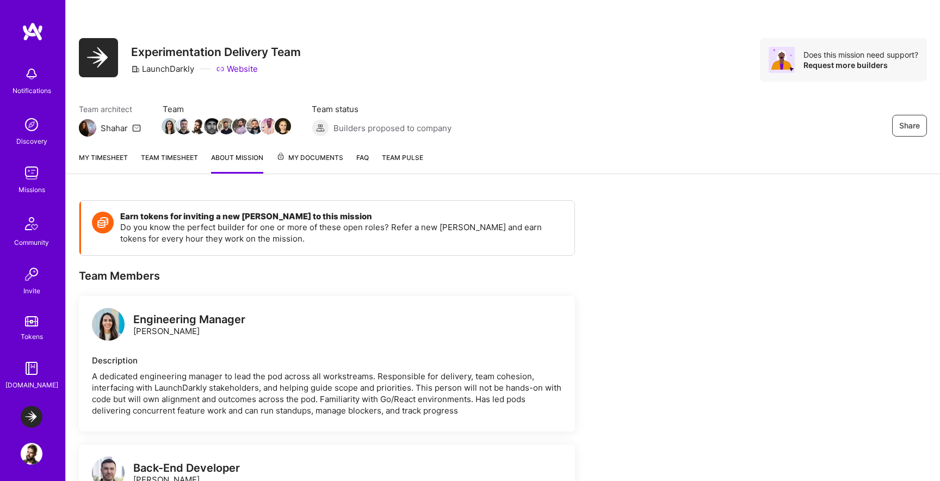
click at [29, 160] on div "Notifications Discovery Missions Community Invite Tokens [DOMAIN_NAME]" at bounding box center [32, 226] width 65 height 330
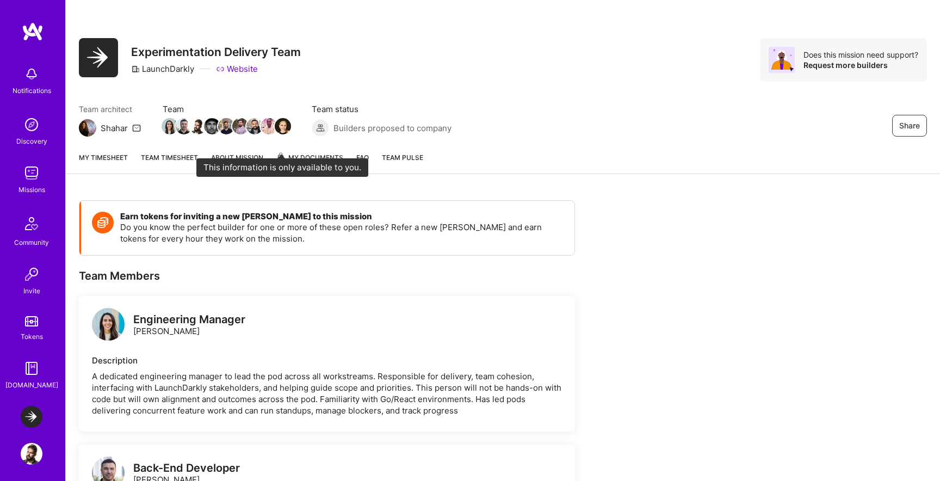
click at [293, 156] on span "My Documents" at bounding box center [309, 158] width 67 height 12
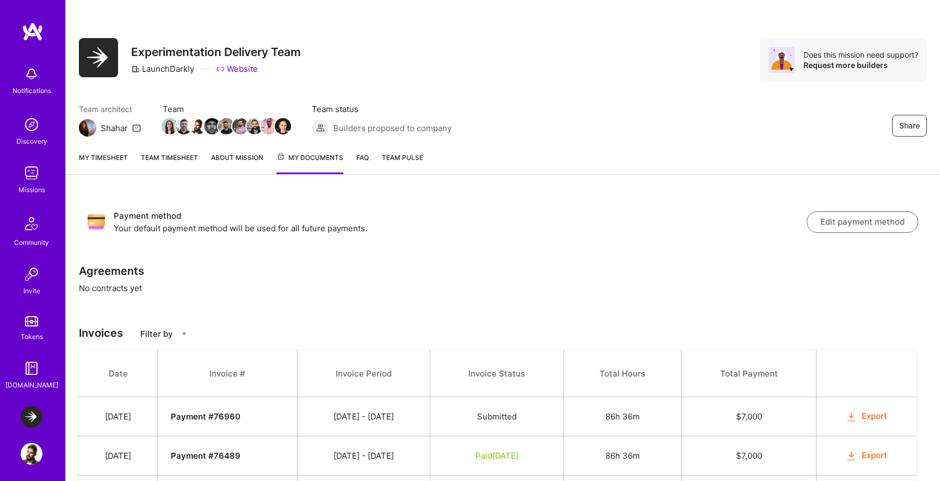
click at [34, 258] on div "Notifications Discovery Missions Community Invite Tokens [DOMAIN_NAME]" at bounding box center [32, 226] width 65 height 330
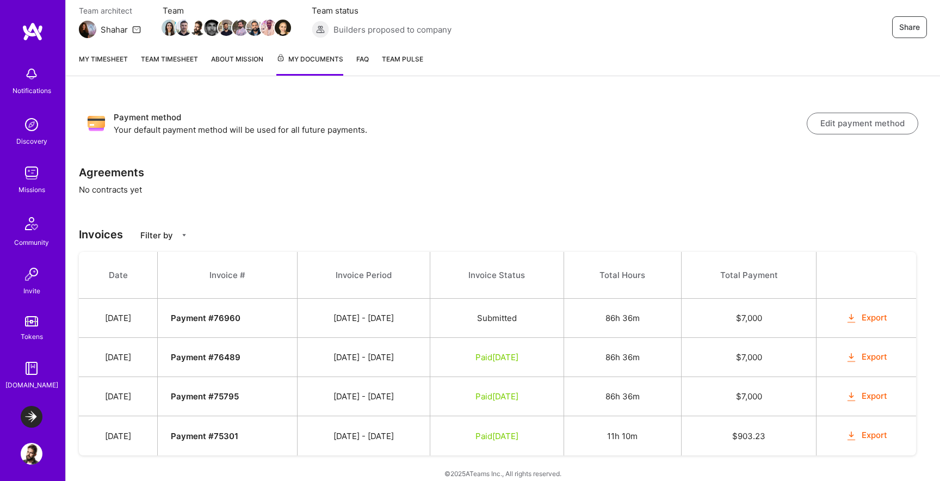
scroll to position [97, 0]
click at [30, 183] on img at bounding box center [32, 173] width 22 height 22
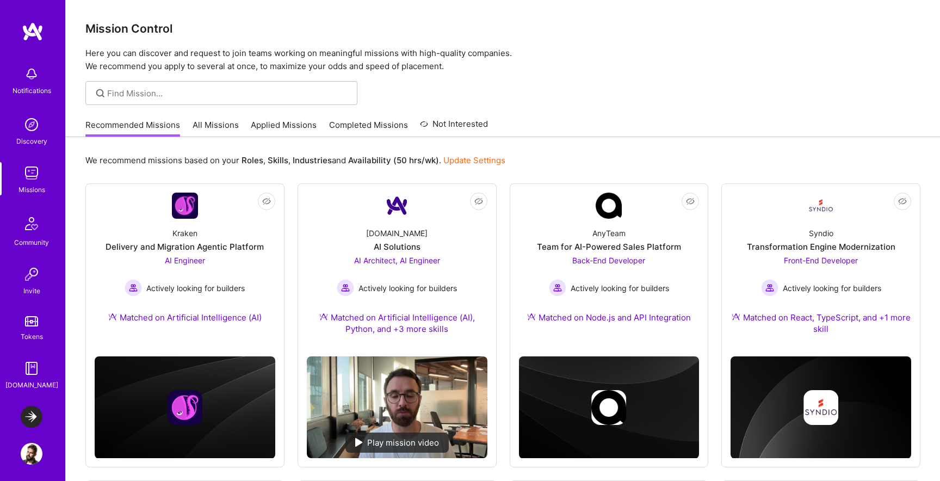
click at [569, 38] on div "Mission Control Here you can discover and request to join teams working on mean…" at bounding box center [503, 36] width 874 height 73
click at [218, 126] on link "All Missions" at bounding box center [216, 128] width 46 height 18
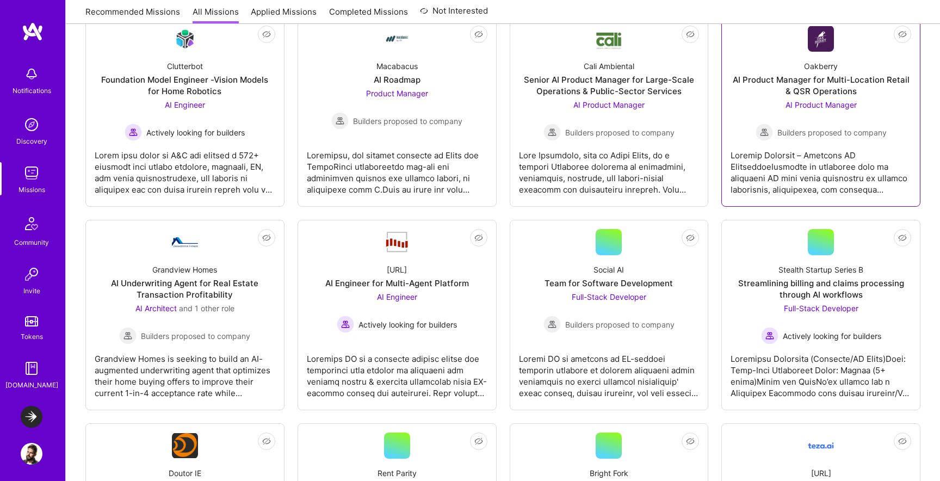
scroll to position [653, 0]
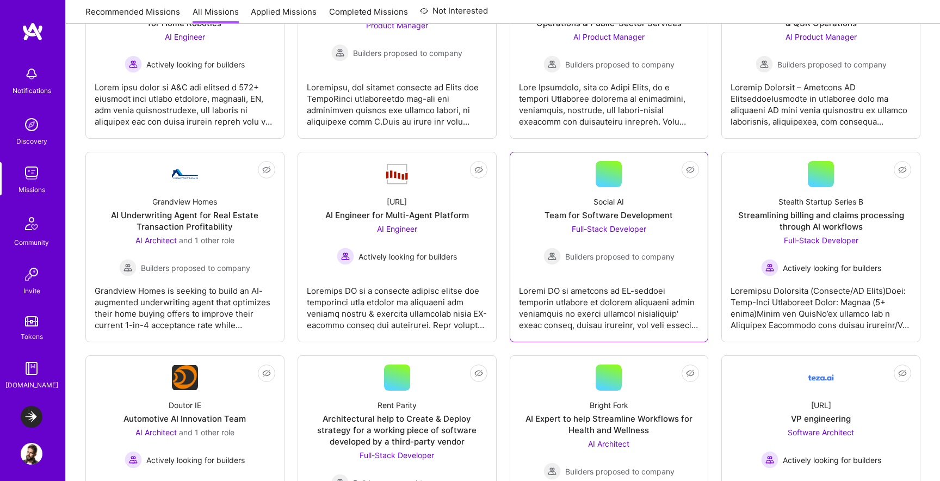
click at [640, 252] on span "Builders proposed to company" at bounding box center [619, 256] width 109 height 11
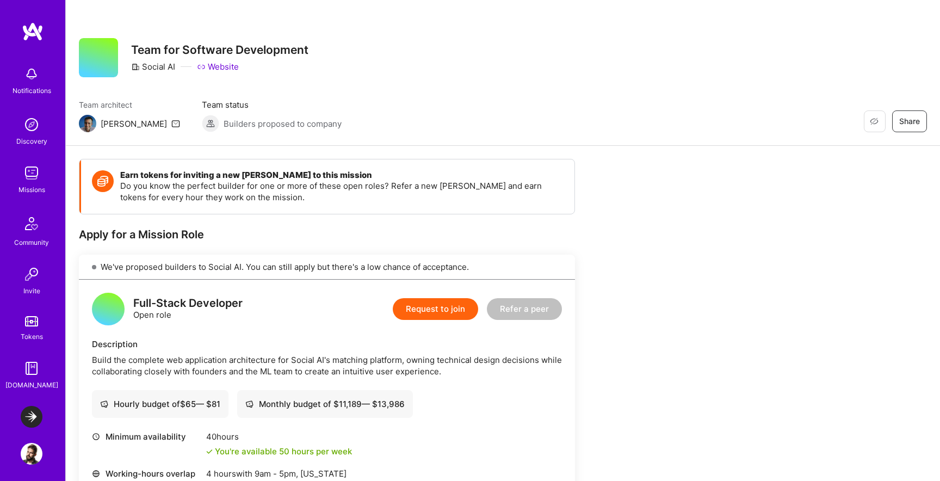
scroll to position [128, 0]
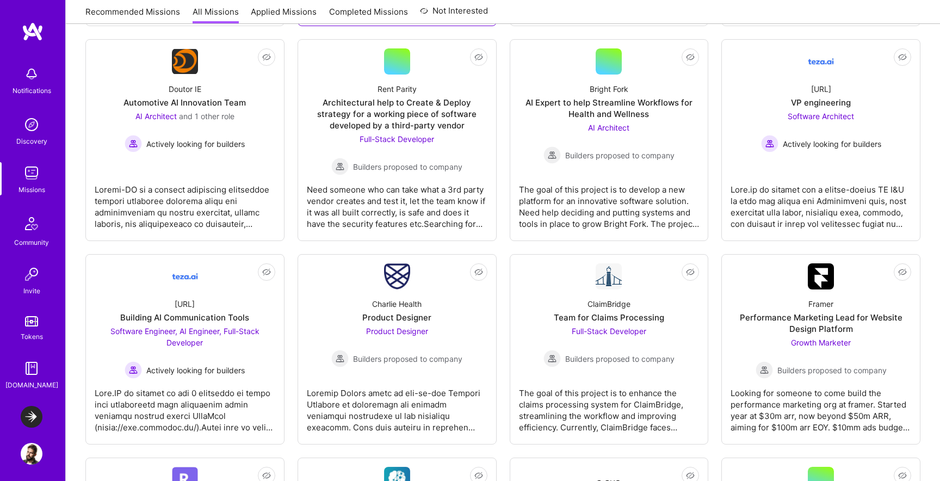
scroll to position [1103, 0]
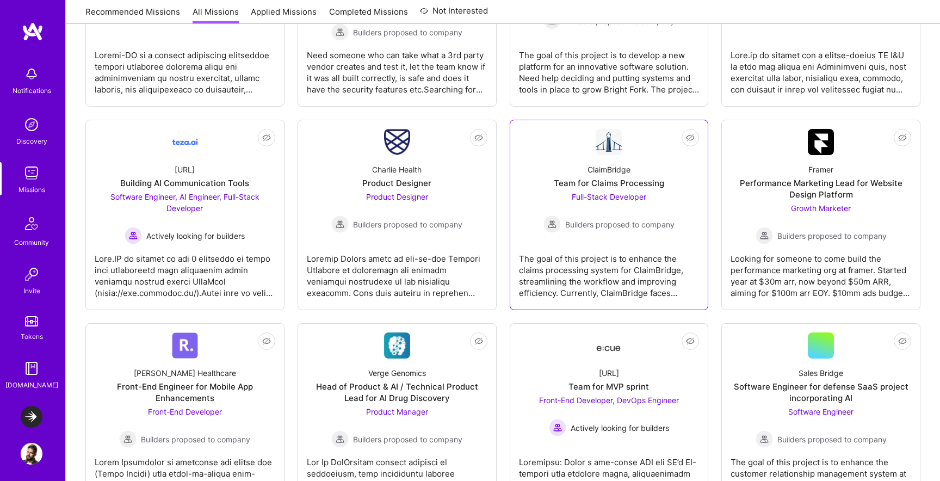
click at [572, 200] on span "Full-Stack Developer" at bounding box center [609, 196] width 75 height 9
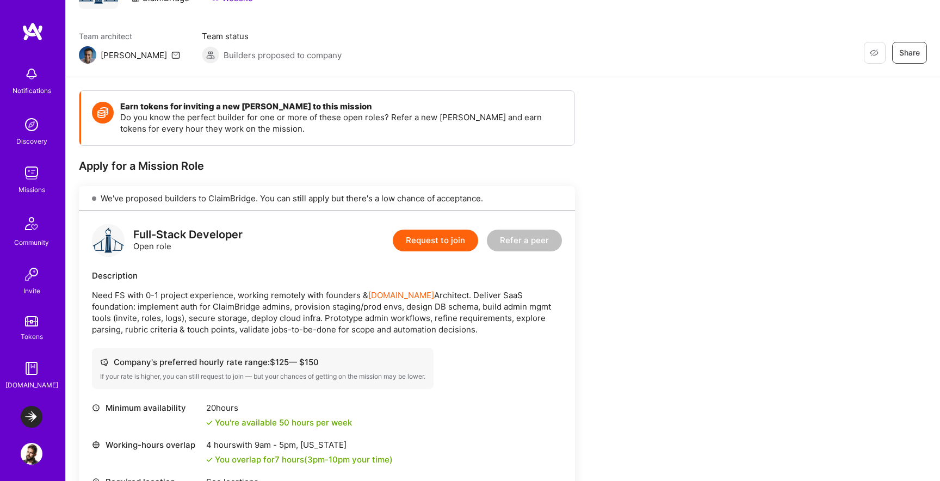
scroll to position [166, 0]
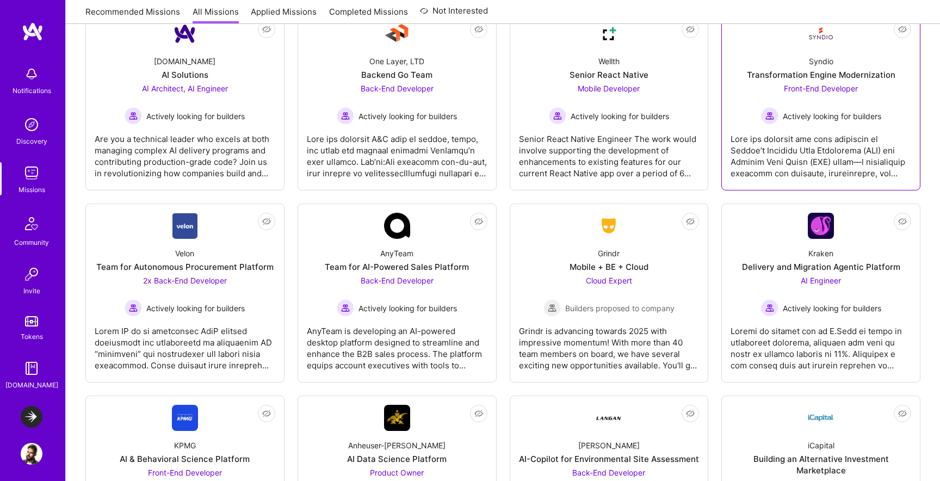
scroll to position [2020, 0]
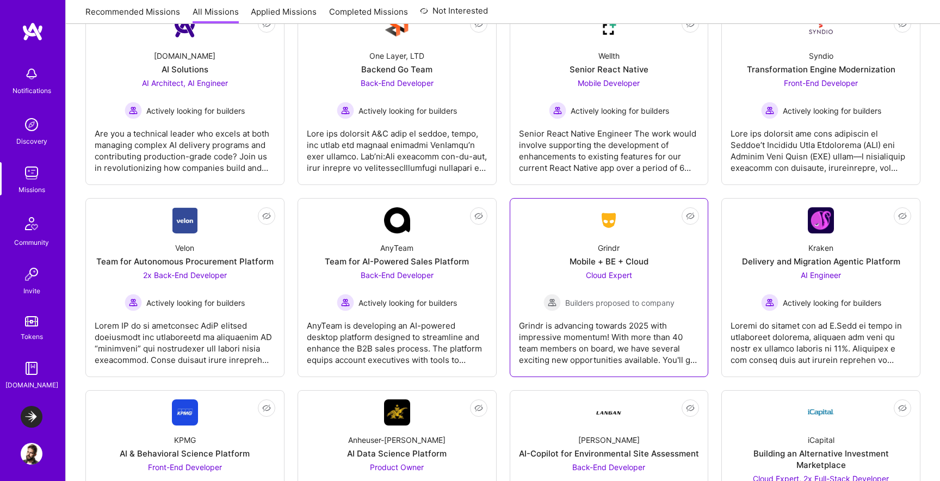
click at [676, 311] on div "Grindr is advancing towards 2025 with impressive momentum! With more than 40 te…" at bounding box center [609, 338] width 181 height 54
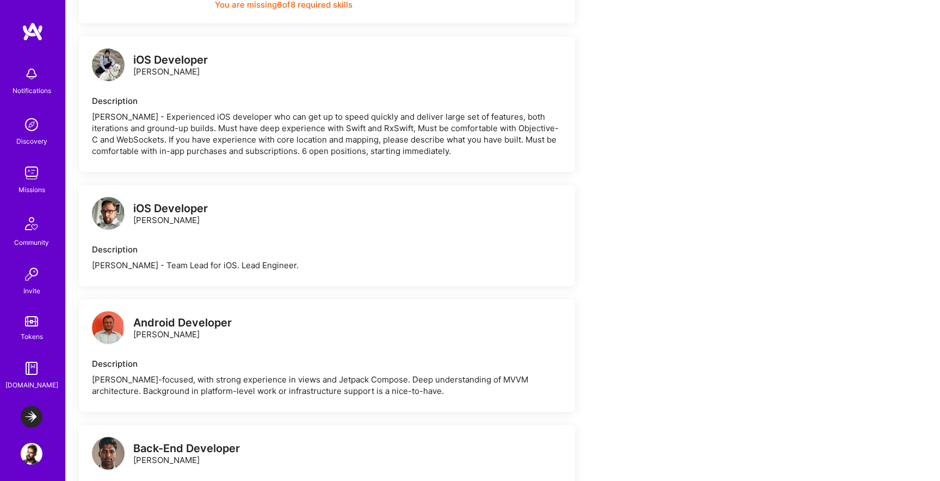
scroll to position [586, 0]
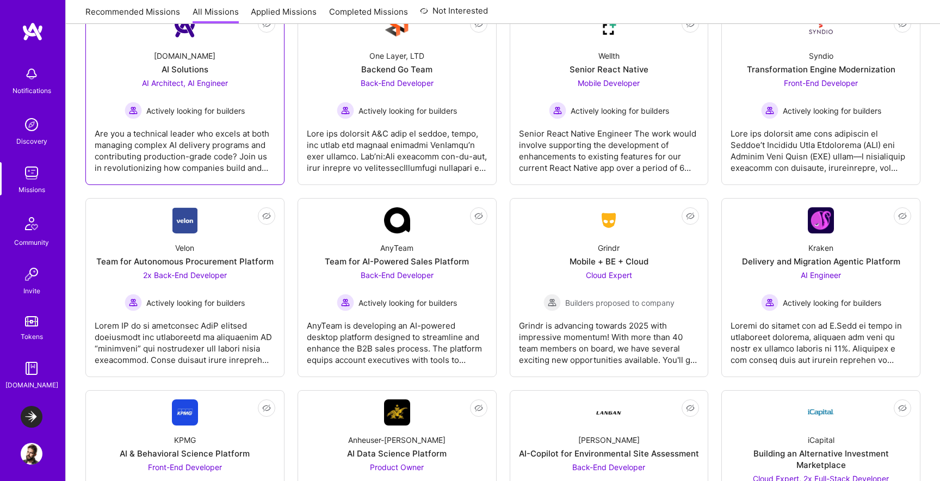
scroll to position [2285, 0]
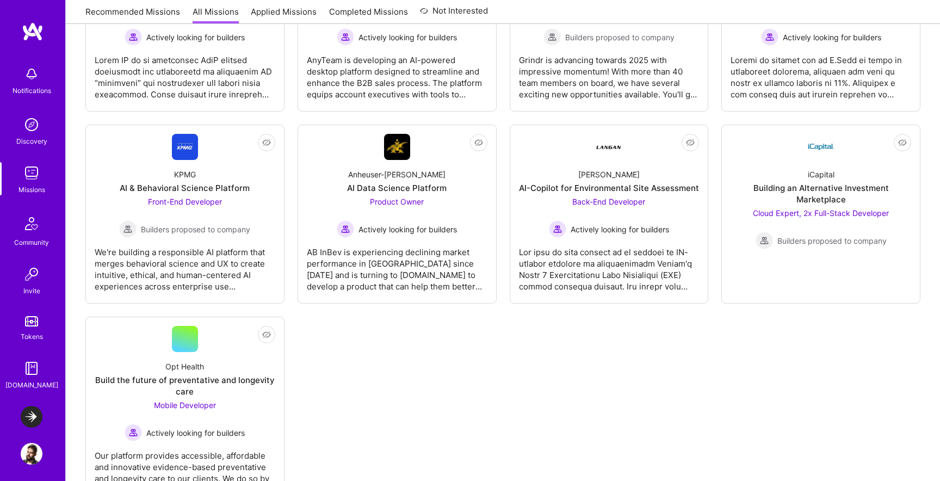
click at [229, 172] on div "KPMG AI & Behavioral Science Platform Front-End Developer Builders proposed to …" at bounding box center [185, 199] width 181 height 78
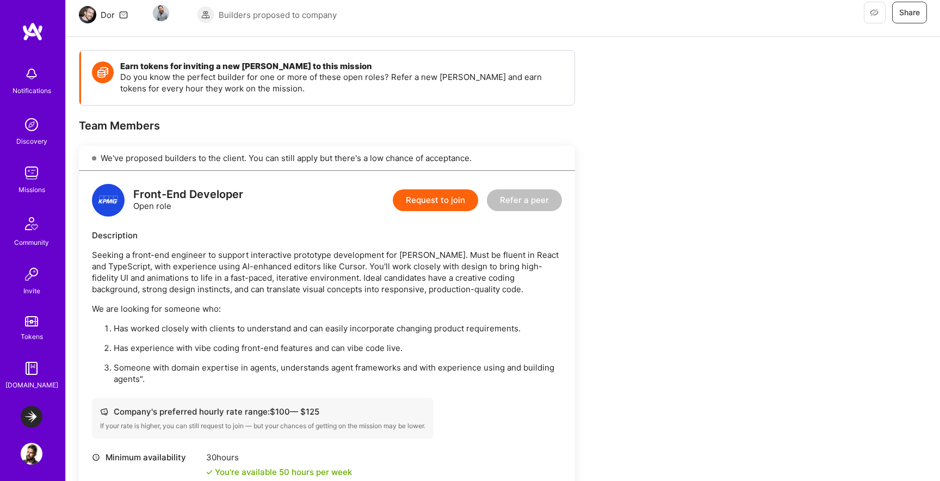
scroll to position [234, 0]
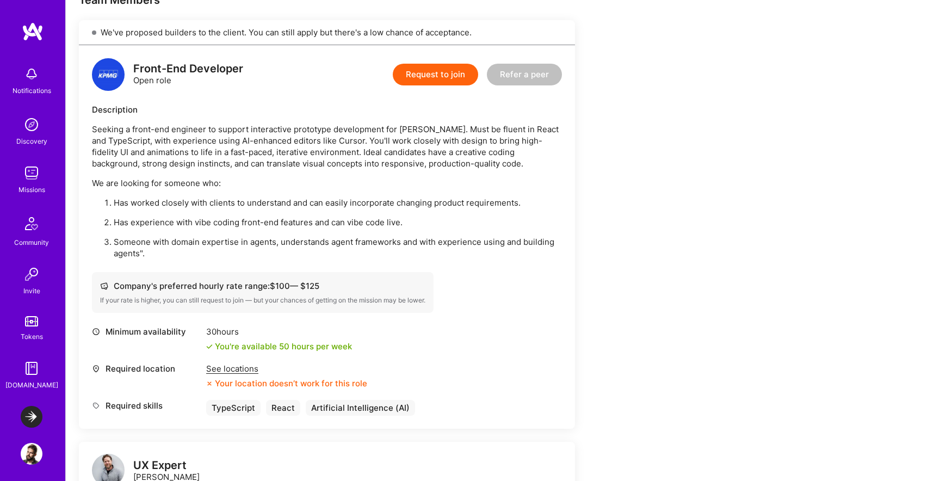
click at [245, 365] on div "See locations" at bounding box center [286, 368] width 161 height 11
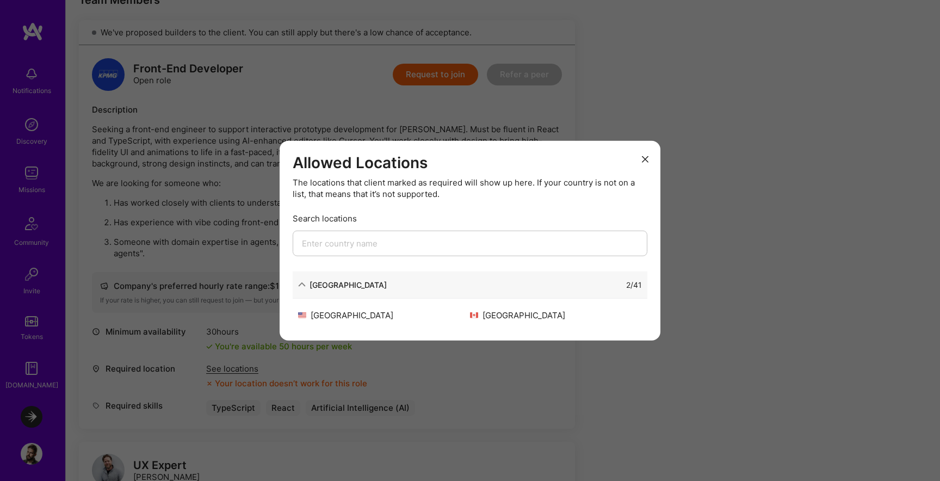
click at [214, 339] on div "Allowed Locations The locations that client marked as required will show up her…" at bounding box center [470, 240] width 940 height 481
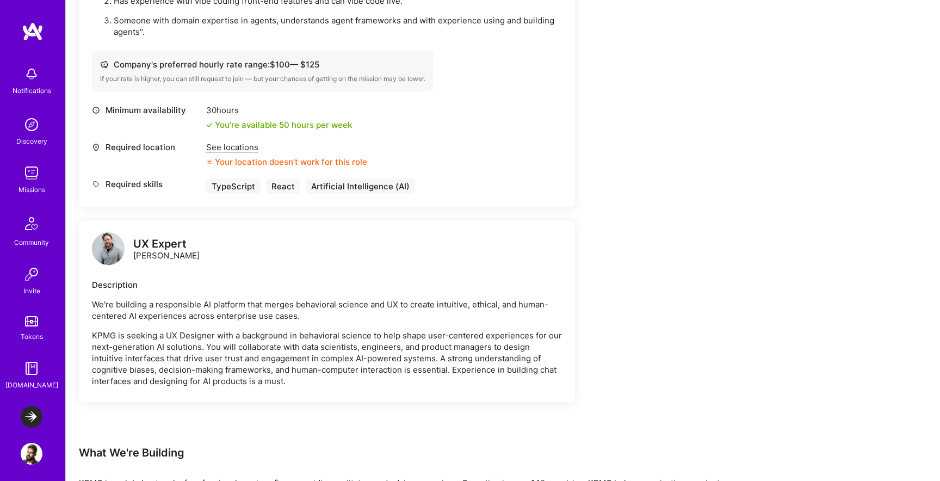
scroll to position [526, 0]
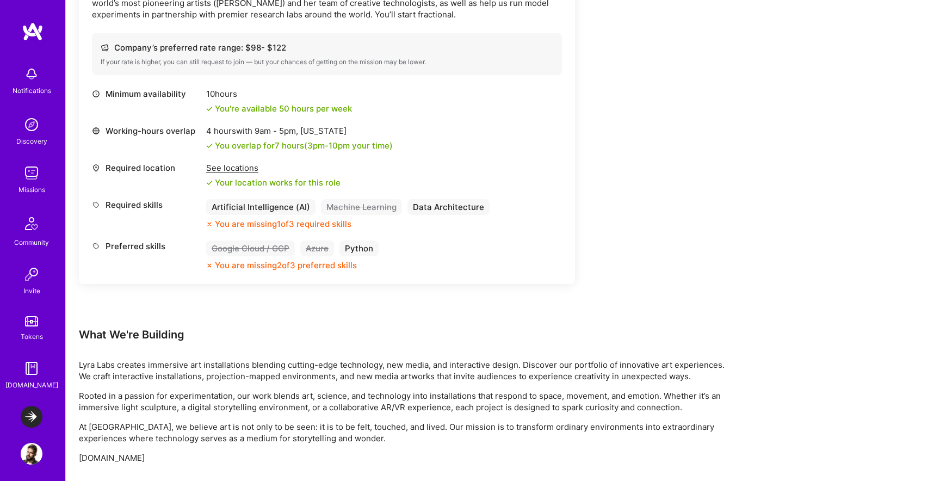
scroll to position [378, 0]
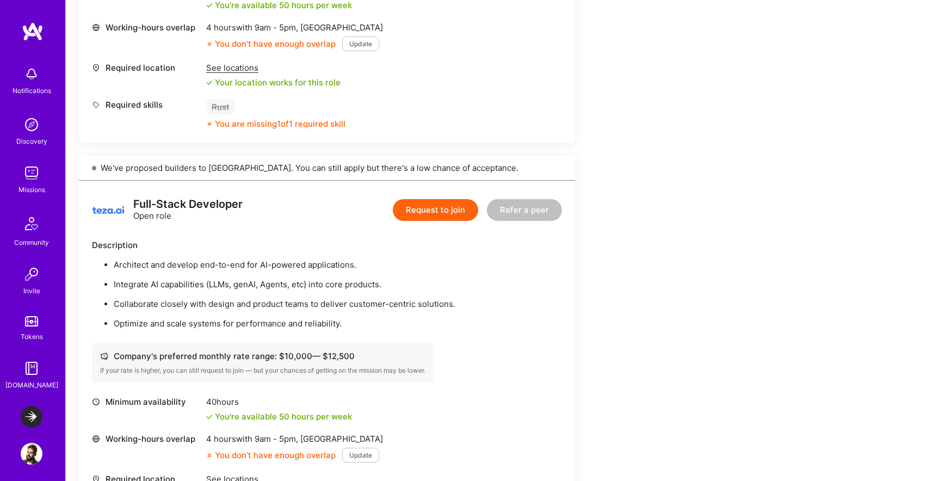
scroll to position [904, 0]
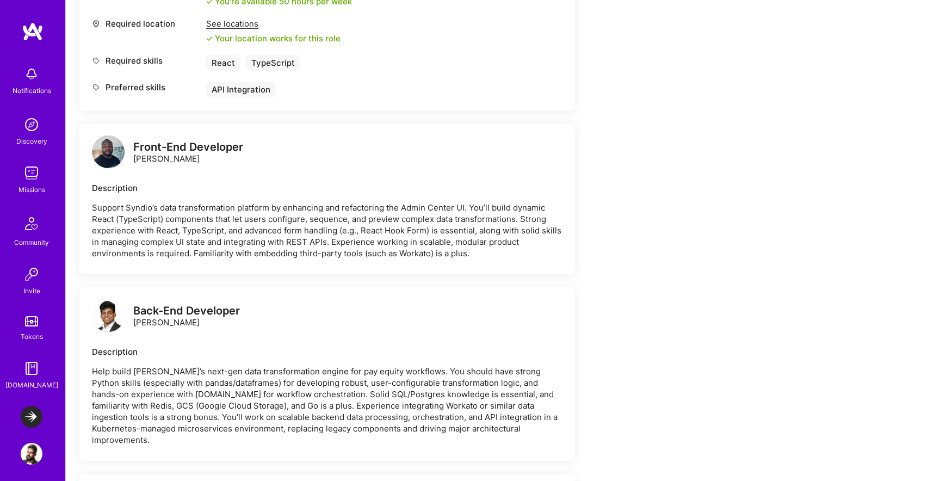
scroll to position [221, 0]
